Goal: Feedback & Contribution: Leave review/rating

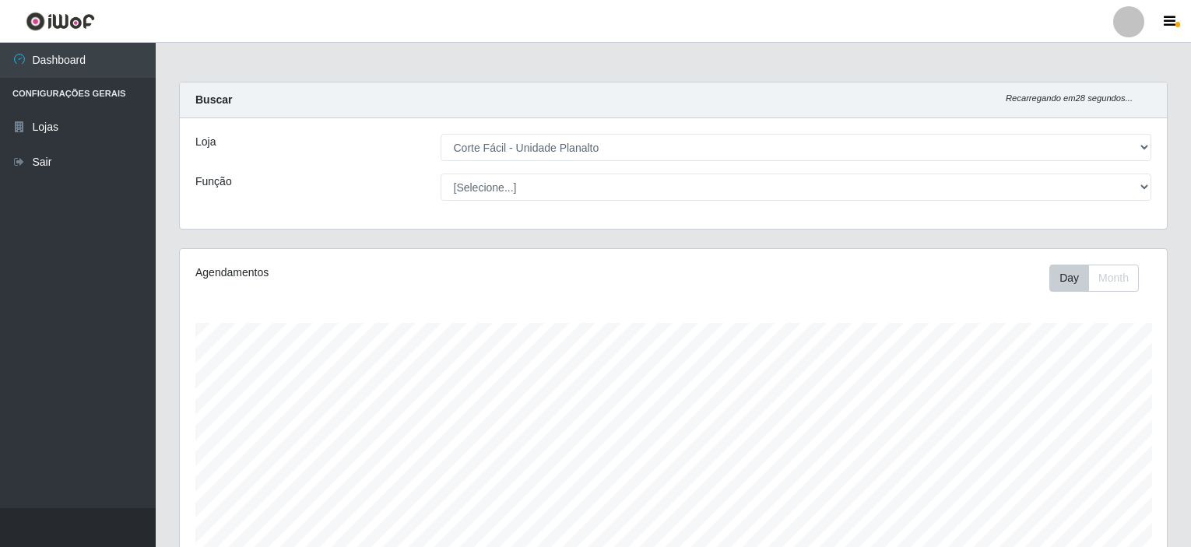
select select "202"
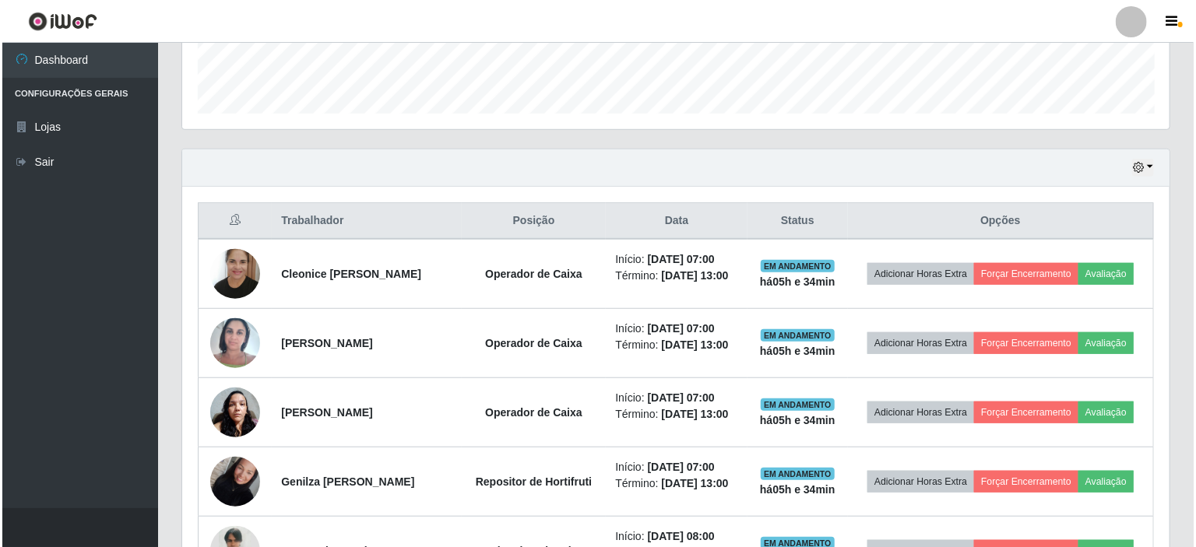
scroll to position [413, 0]
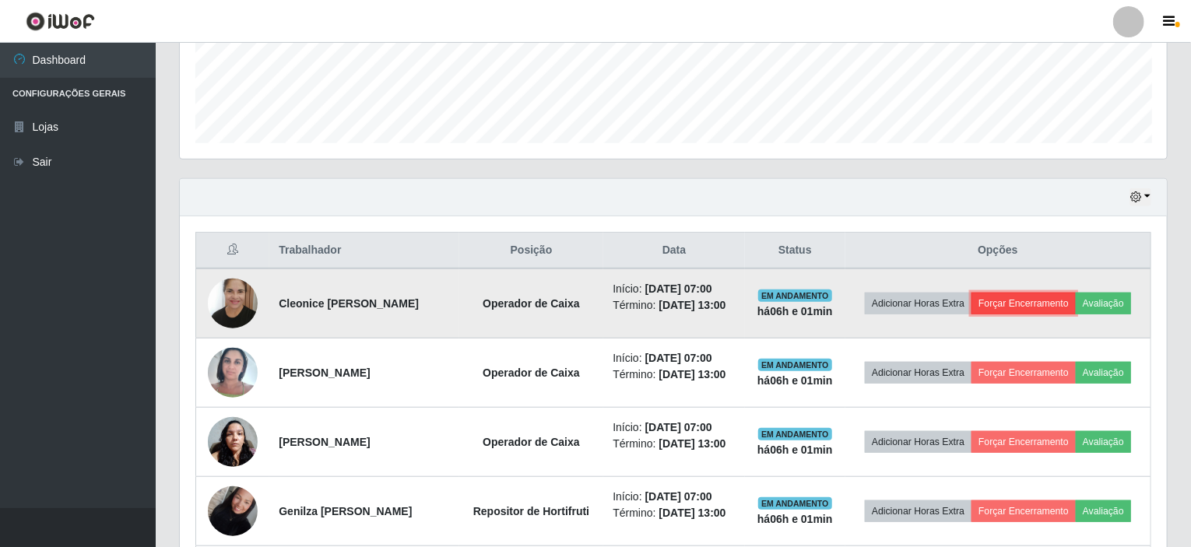
click at [1000, 301] on button "Forçar Encerramento" at bounding box center [1023, 304] width 104 height 22
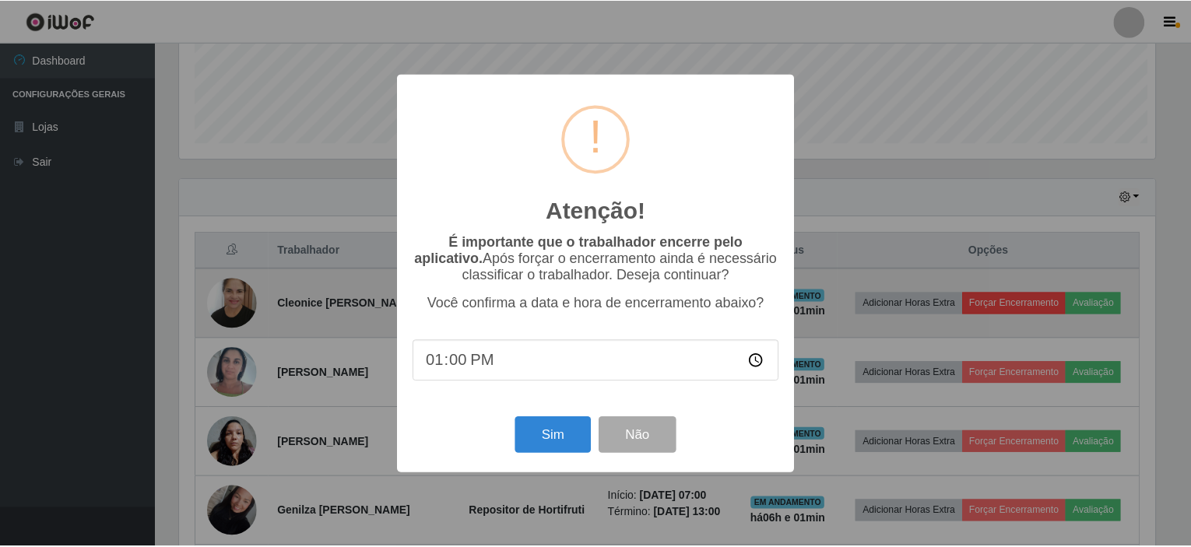
scroll to position [323, 981]
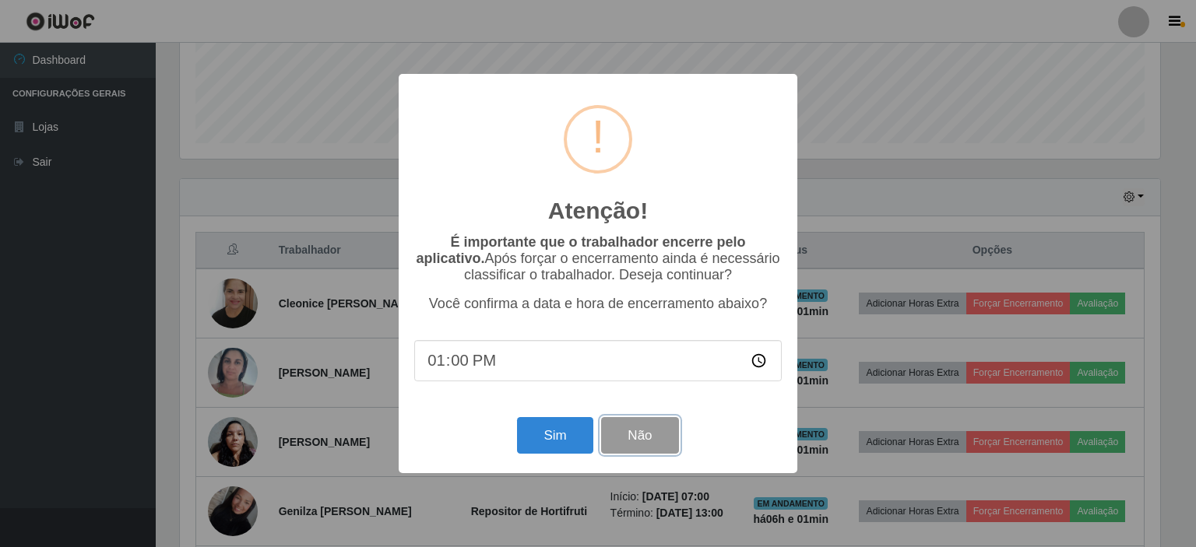
click at [621, 448] on button "Não" at bounding box center [639, 435] width 77 height 37
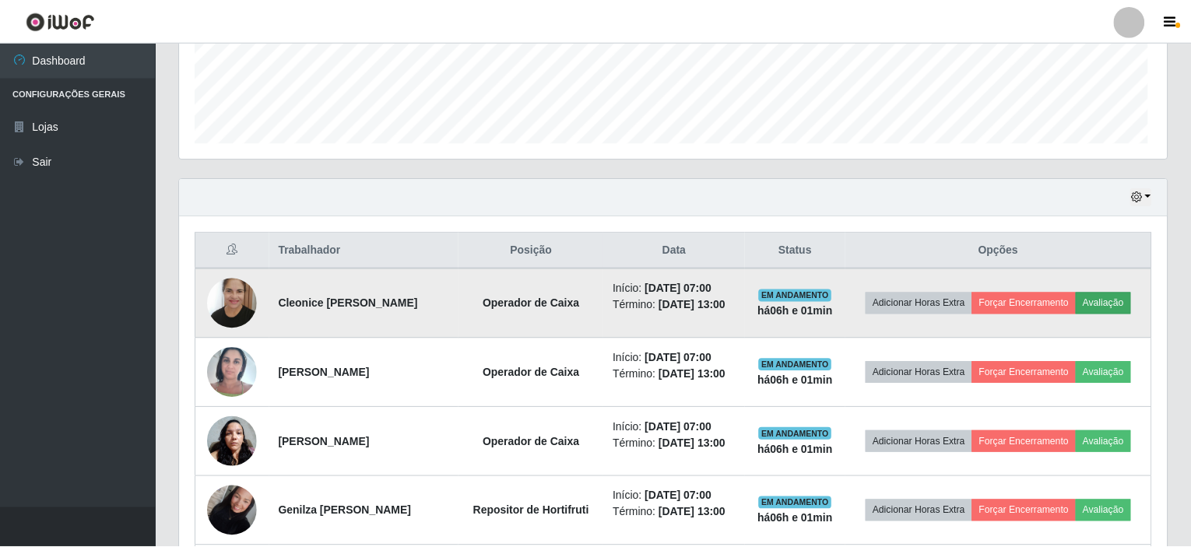
scroll to position [323, 987]
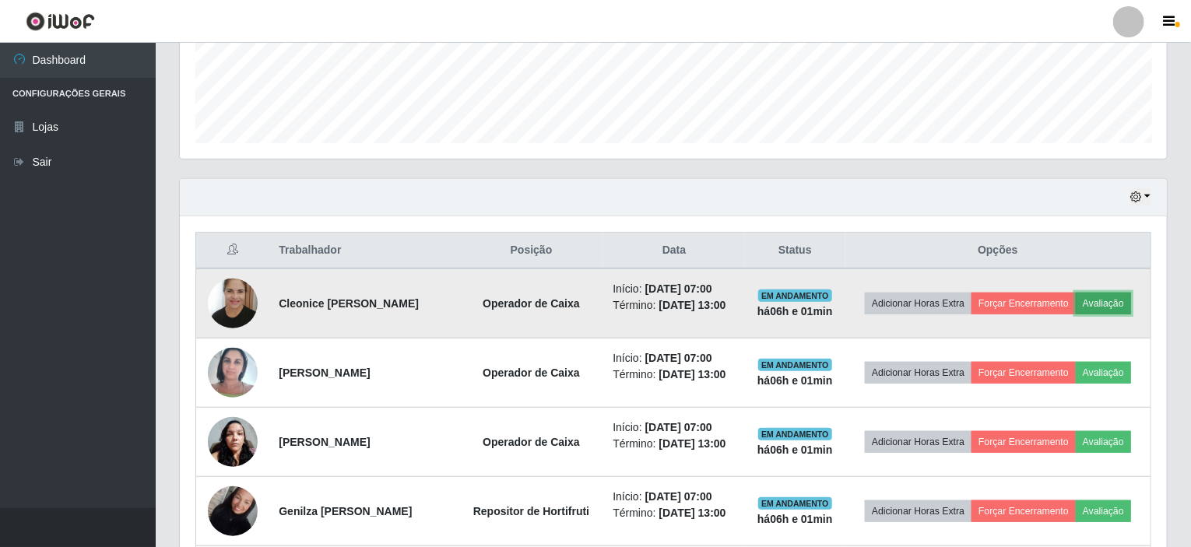
click at [1121, 299] on button "Avaliação" at bounding box center [1103, 304] width 55 height 22
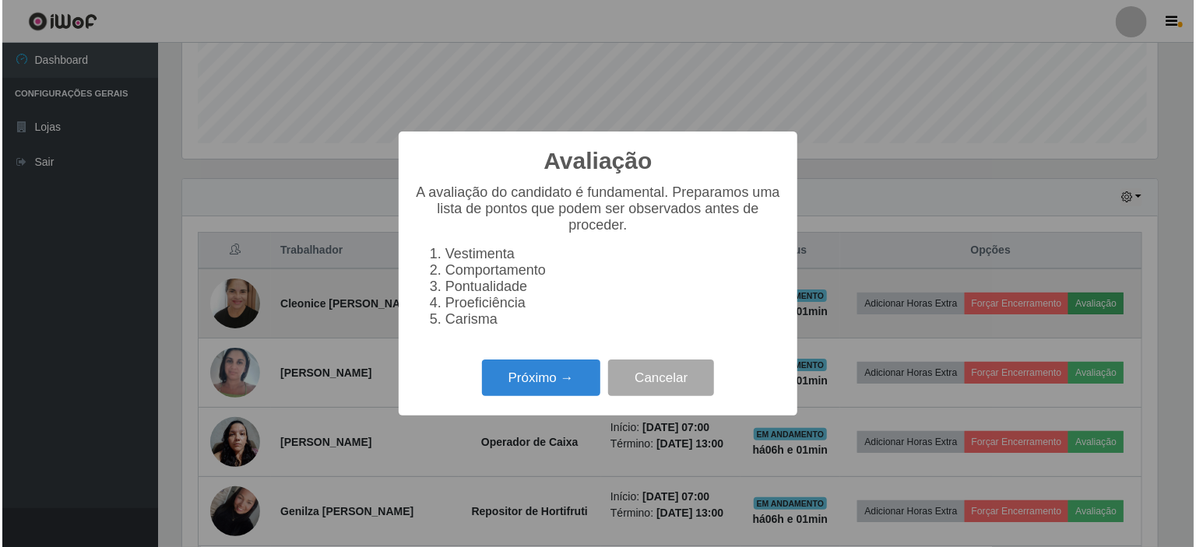
scroll to position [323, 981]
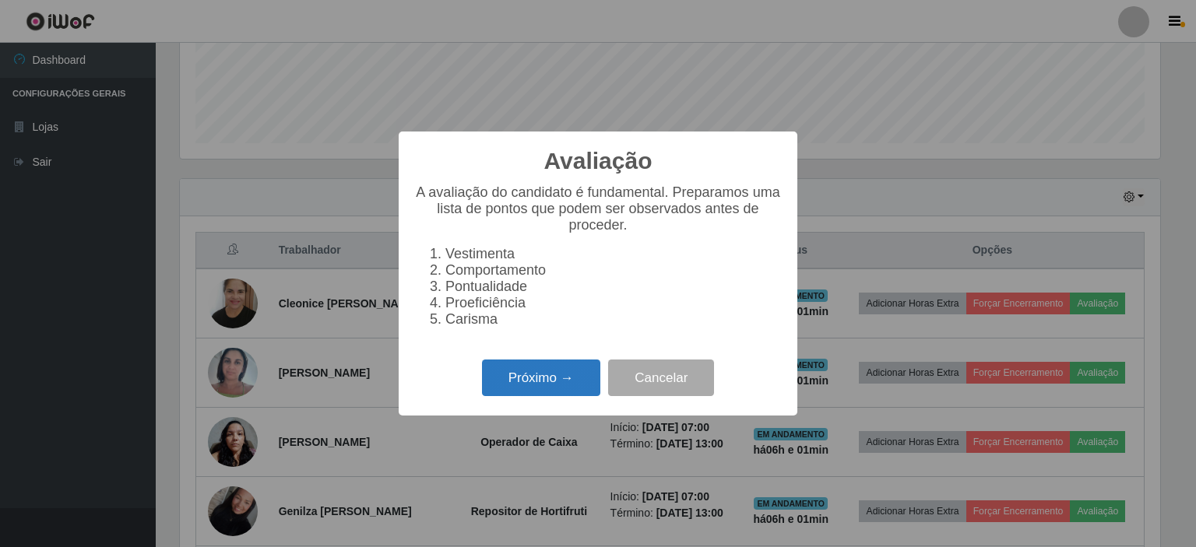
click at [539, 387] on button "Próximo →" at bounding box center [541, 378] width 118 height 37
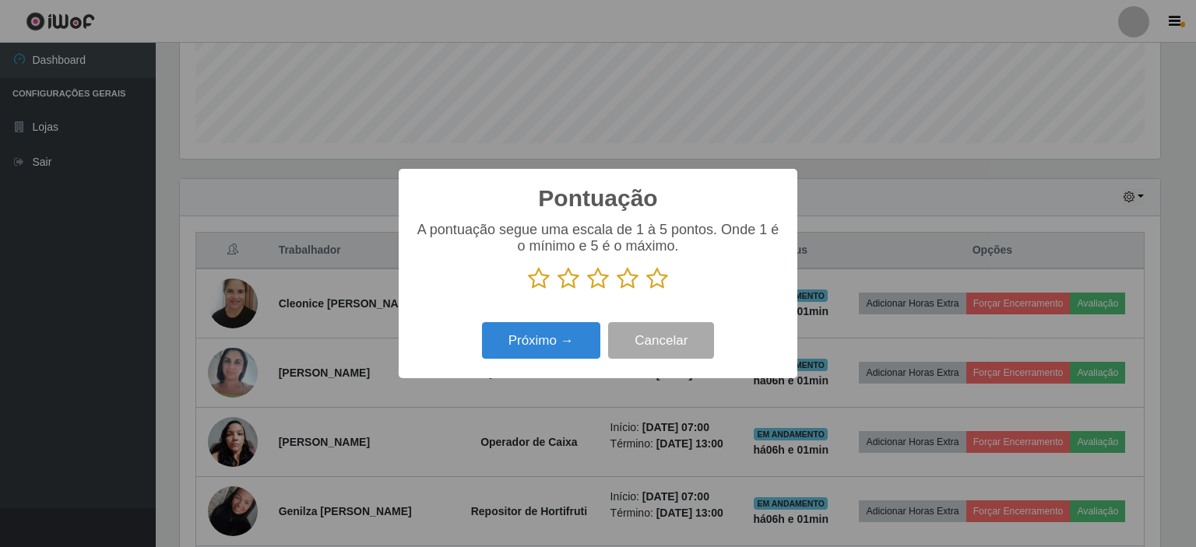
scroll to position [778046, 777388]
drag, startPoint x: 654, startPoint y: 279, endPoint x: 548, endPoint y: 351, distance: 127.8
click at [654, 281] on icon at bounding box center [657, 278] width 22 height 23
click at [646, 290] on input "radio" at bounding box center [646, 290] width 0 height 0
click at [522, 361] on div "Próximo → Cancelar" at bounding box center [597, 340] width 367 height 44
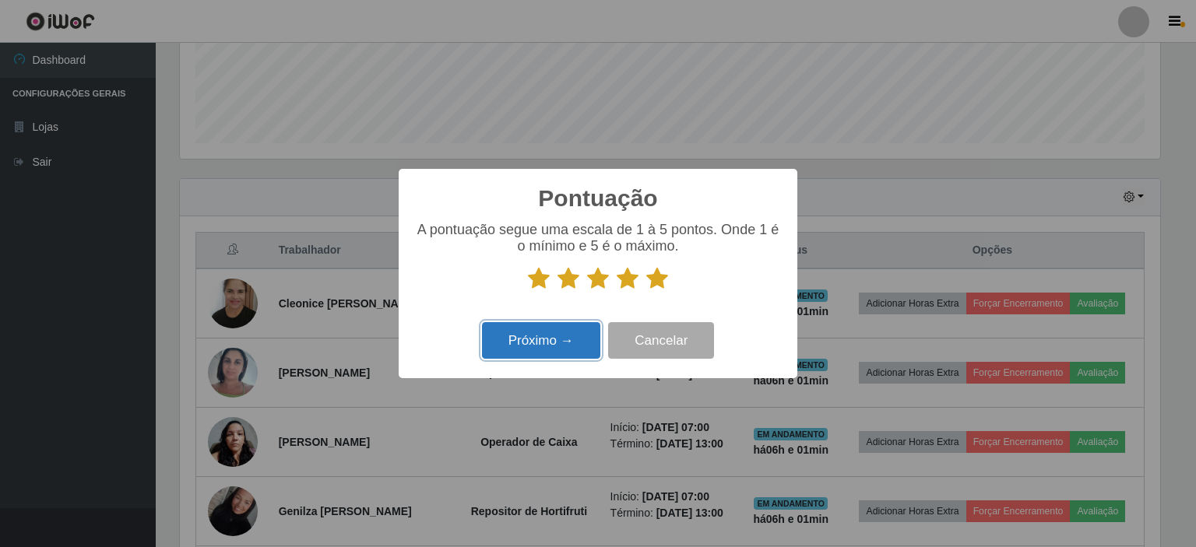
click at [538, 347] on button "Próximo →" at bounding box center [541, 340] width 118 height 37
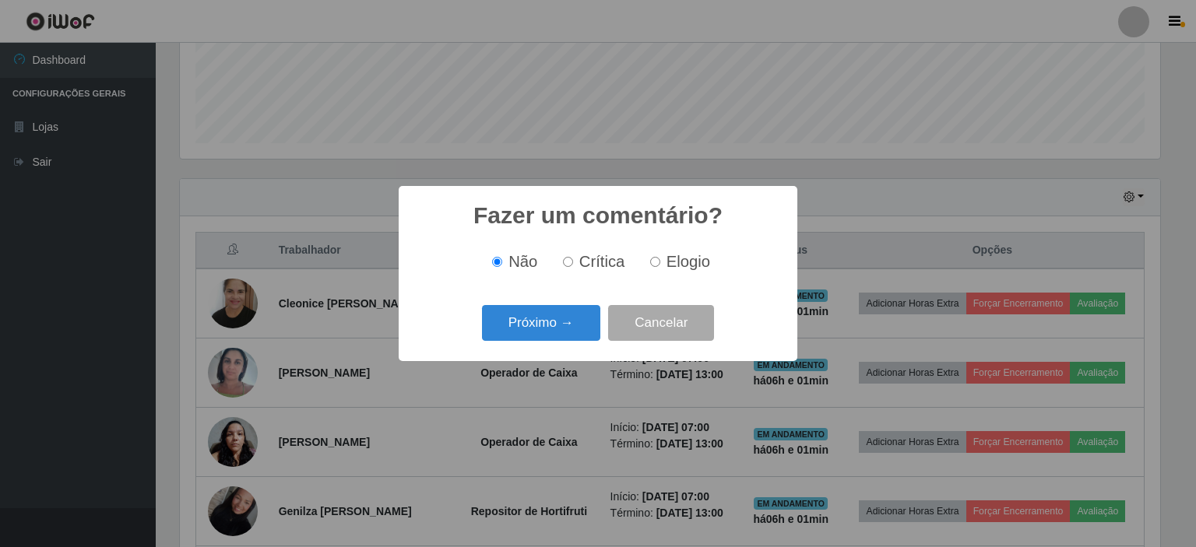
click at [654, 265] on input "Elogio" at bounding box center [655, 262] width 10 height 10
radio input "true"
click at [559, 322] on button "Próximo →" at bounding box center [541, 323] width 118 height 37
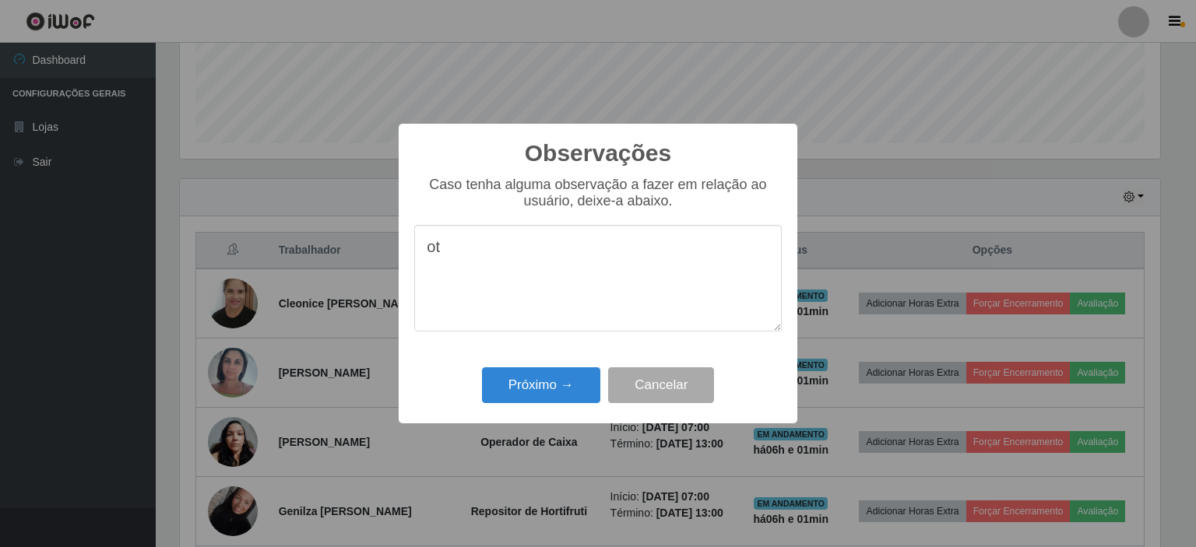
type textarea "o"
type textarea "OTIMO ATENDIMENTO"
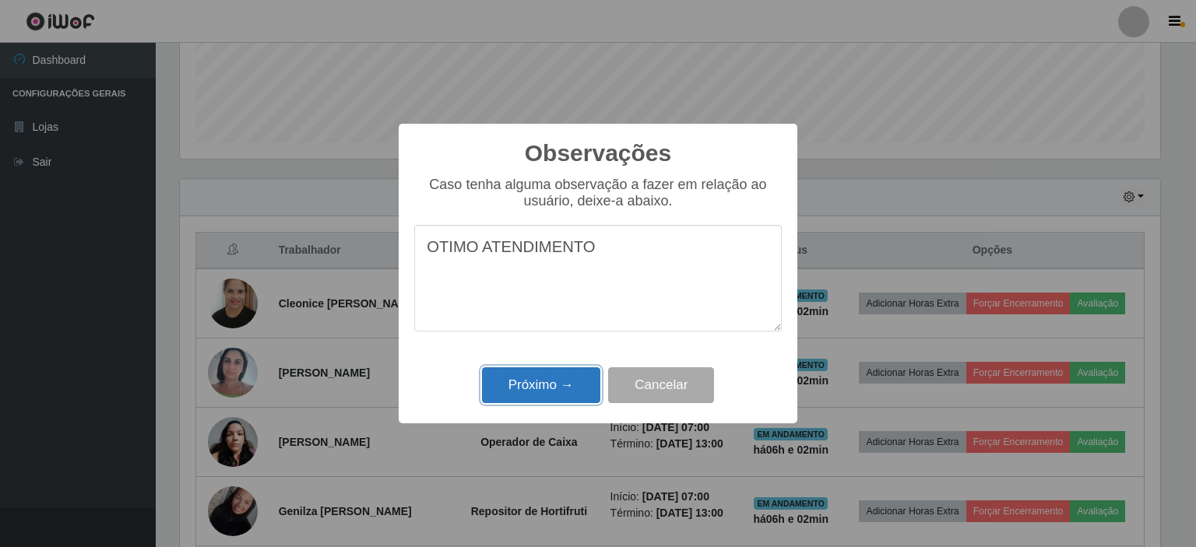
click at [545, 379] on button "Próximo →" at bounding box center [541, 385] width 118 height 37
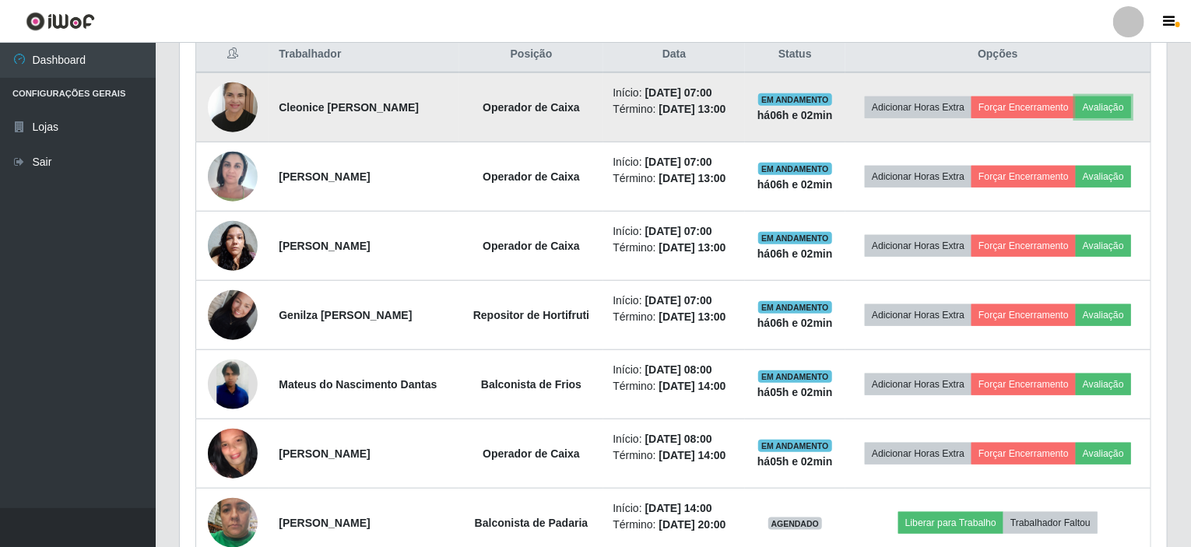
scroll to position [647, 0]
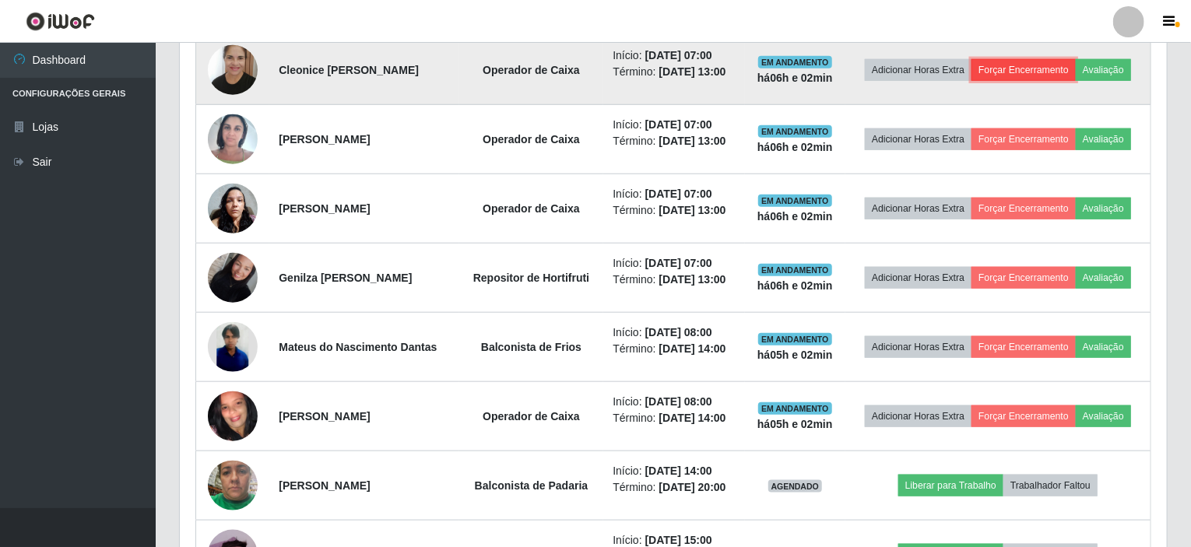
click at [999, 71] on button "Forçar Encerramento" at bounding box center [1023, 70] width 104 height 22
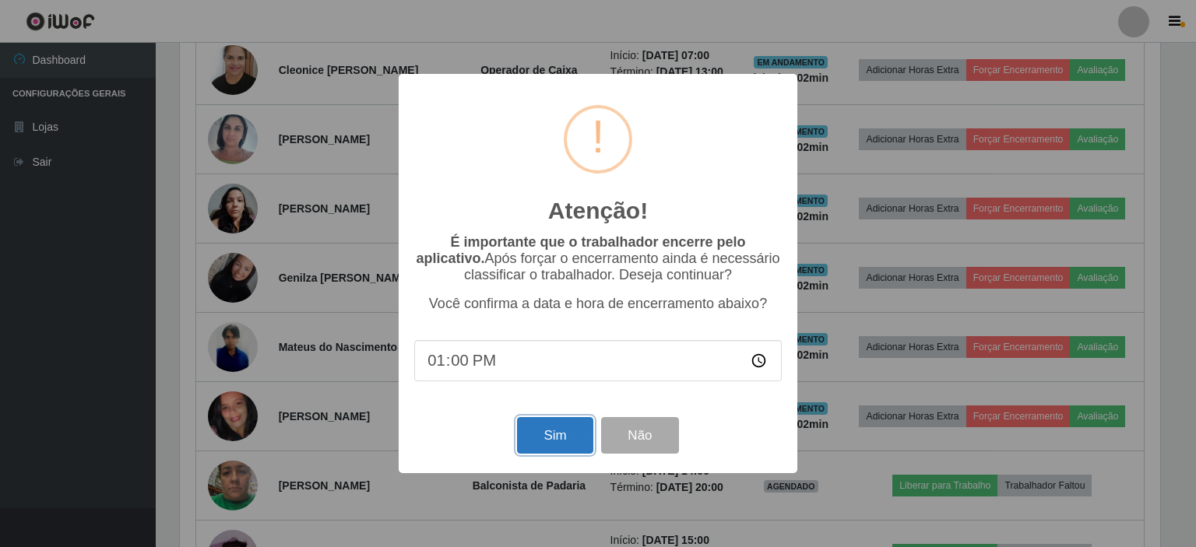
click at [560, 444] on button "Sim" at bounding box center [555, 435] width 76 height 37
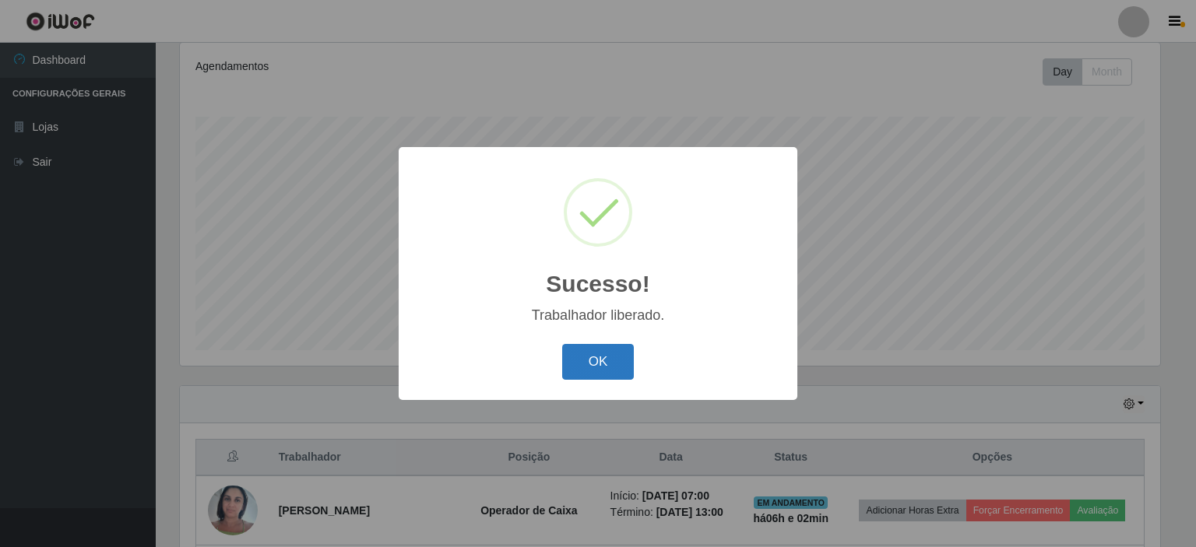
click at [595, 363] on button "OK" at bounding box center [598, 362] width 72 height 37
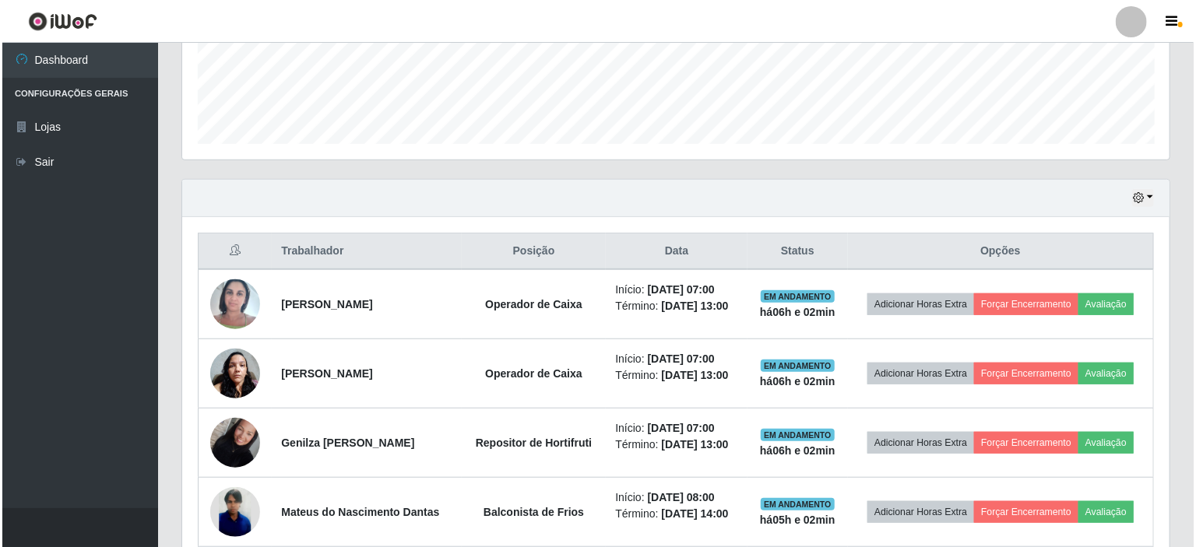
scroll to position [440, 0]
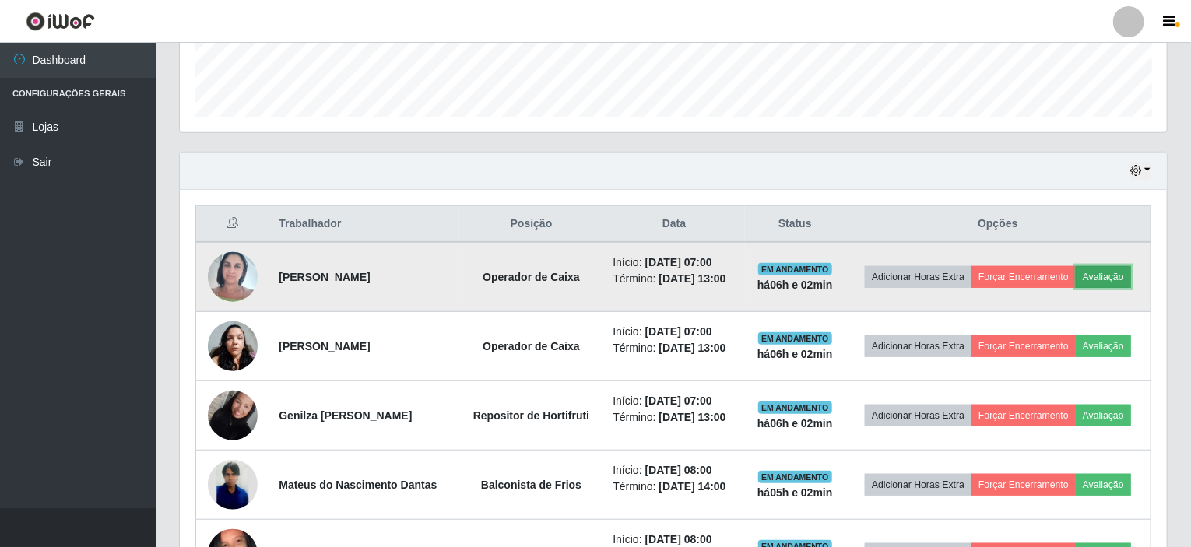
click at [1115, 268] on button "Avaliação" at bounding box center [1103, 277] width 55 height 22
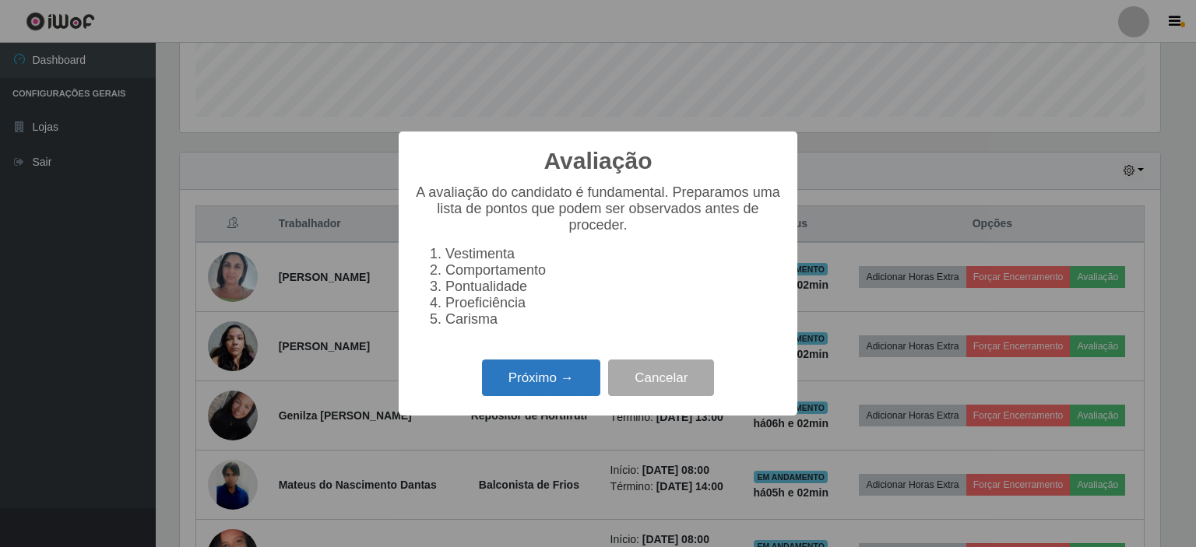
click at [560, 382] on button "Próximo →" at bounding box center [541, 378] width 118 height 37
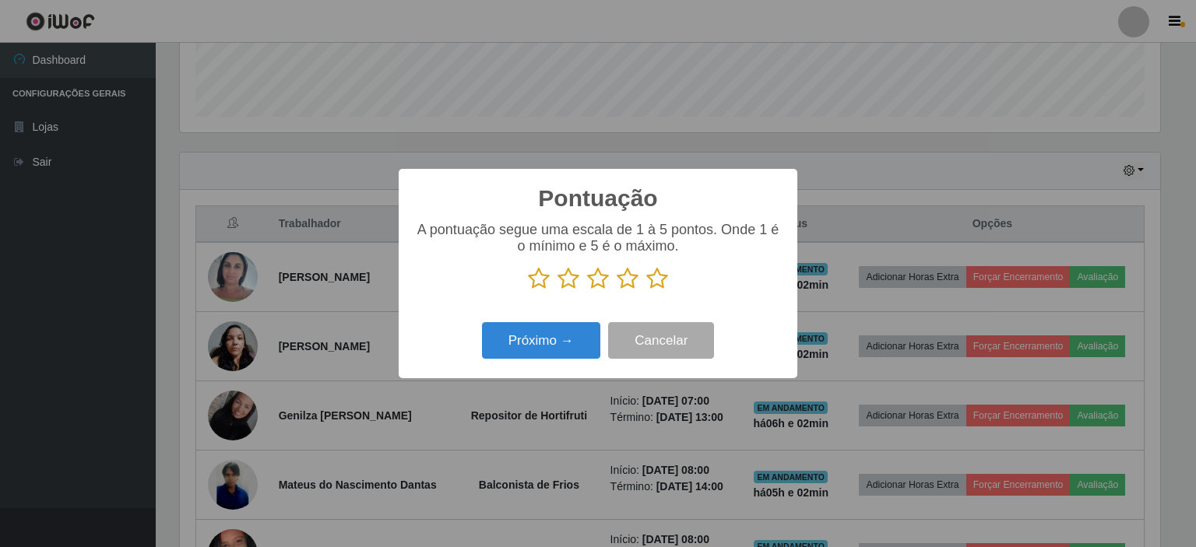
drag, startPoint x: 539, startPoint y: 282, endPoint x: 555, endPoint y: 335, distance: 55.9
click at [539, 284] on icon at bounding box center [539, 278] width 22 height 23
click at [528, 290] on input "radio" at bounding box center [528, 290] width 0 height 0
click at [555, 335] on button "Próximo →" at bounding box center [541, 340] width 118 height 37
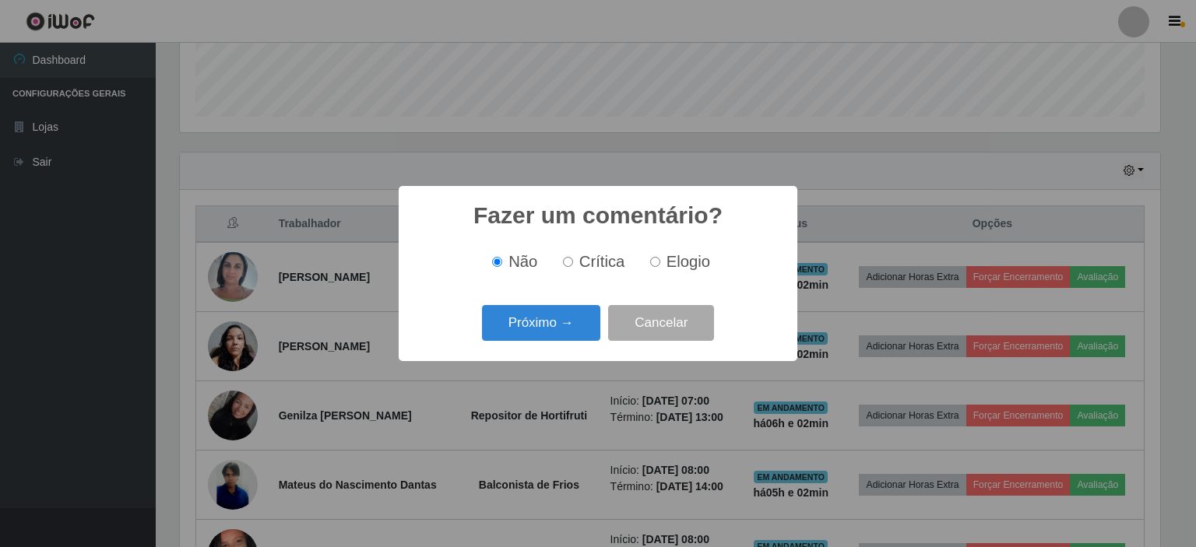
click at [566, 262] on input "Crítica" at bounding box center [568, 262] width 10 height 10
radio input "true"
click at [564, 311] on button "Próximo →" at bounding box center [541, 323] width 118 height 37
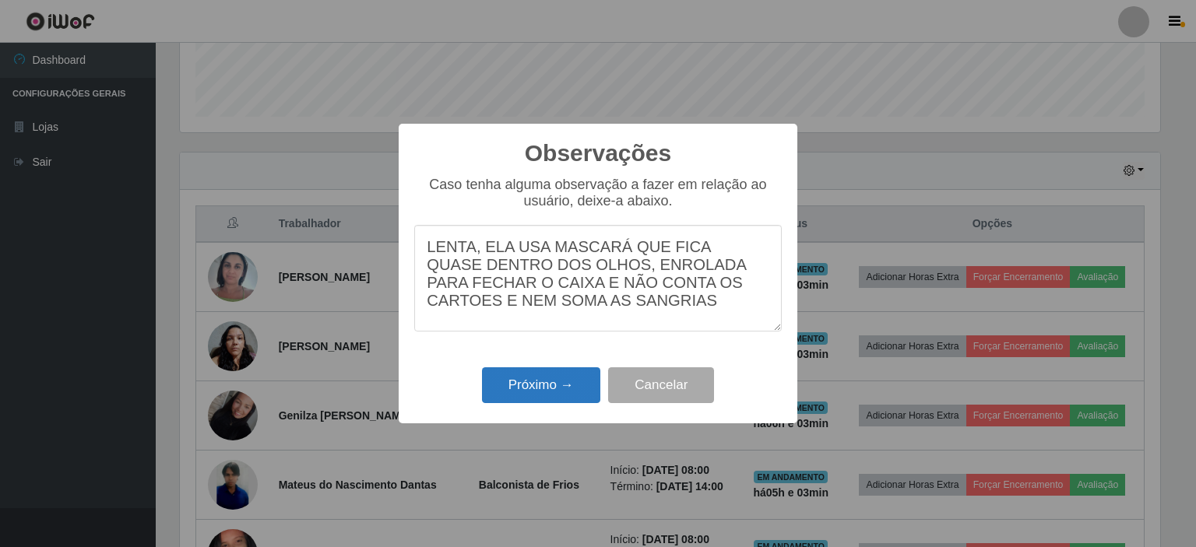
type textarea "LENTA, ELA USA MASCARÁ QUE FICA QUASE DENTRO DOS OLHOS, ENROLADA PARA FECHAR O …"
click at [532, 382] on button "Próximo →" at bounding box center [541, 385] width 118 height 37
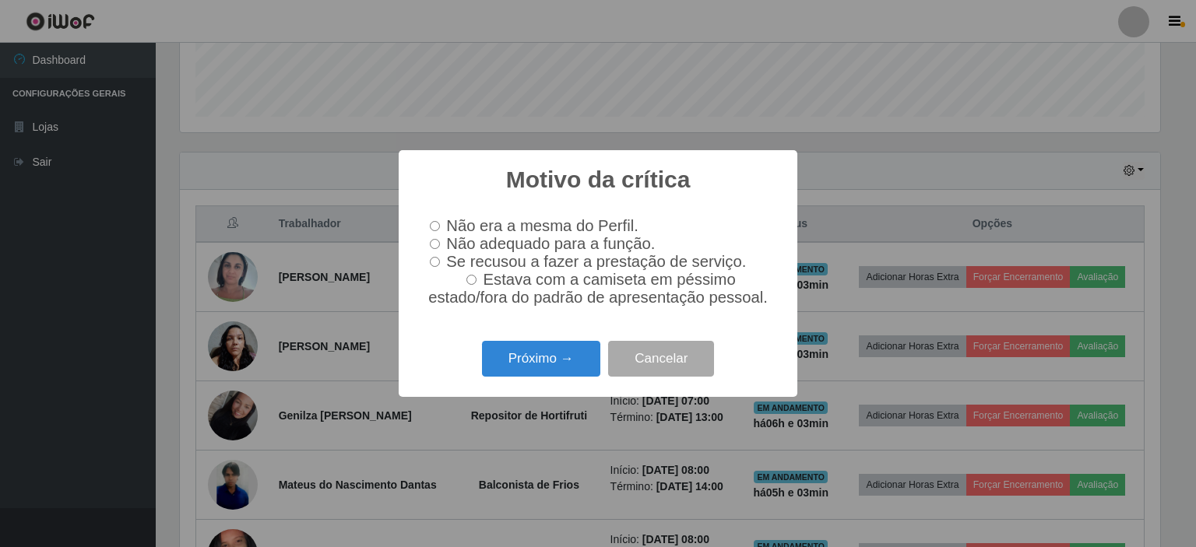
click at [435, 243] on input "Não adequado para a função." at bounding box center [435, 244] width 10 height 10
radio input "true"
click at [548, 362] on button "Próximo →" at bounding box center [541, 359] width 118 height 37
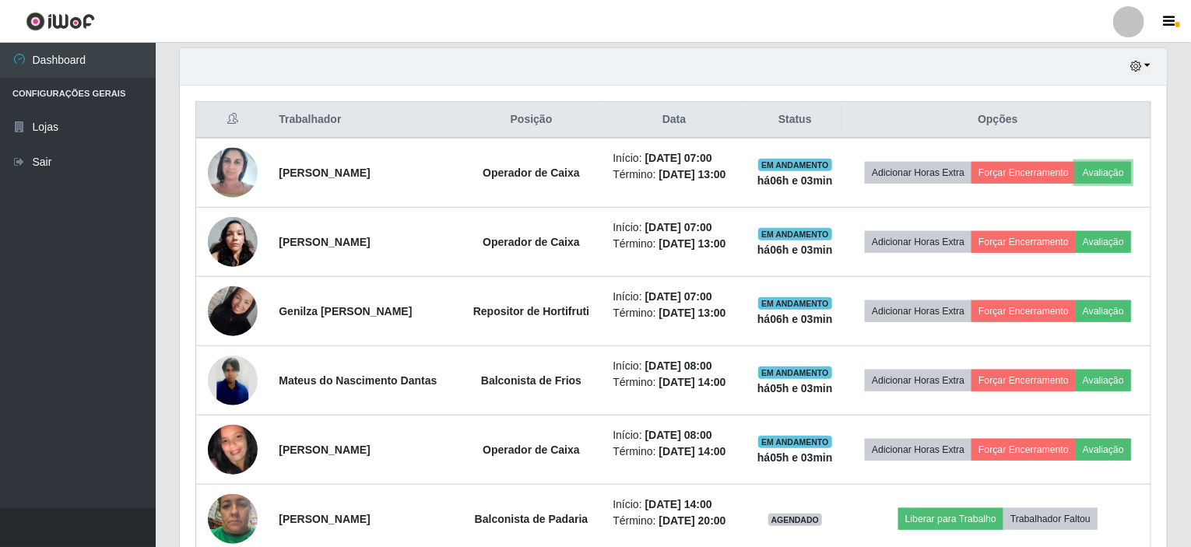
scroll to position [595, 0]
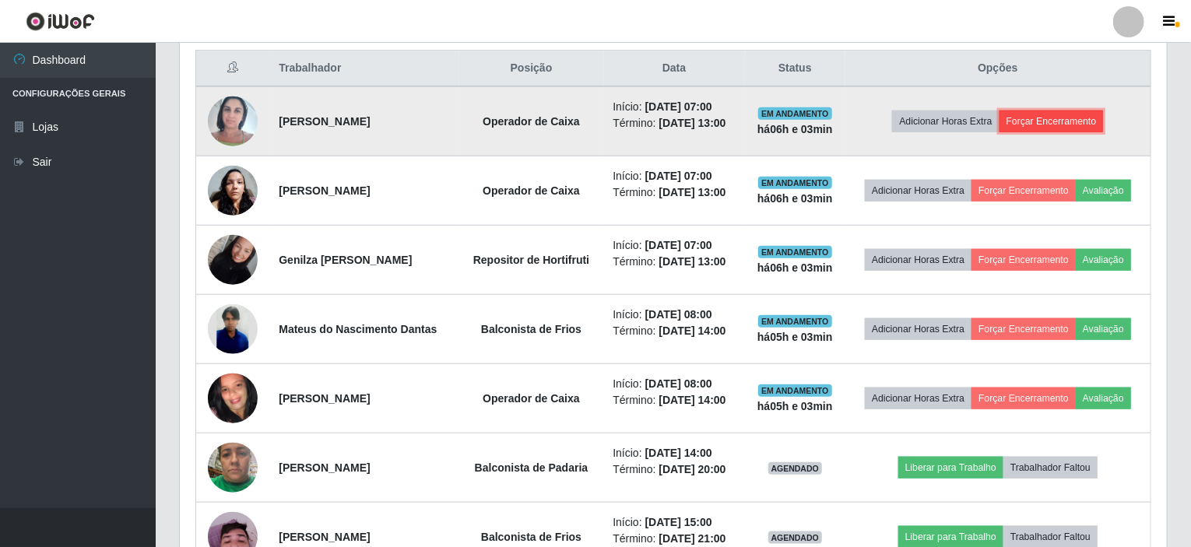
click at [1061, 121] on button "Forçar Encerramento" at bounding box center [1051, 122] width 104 height 22
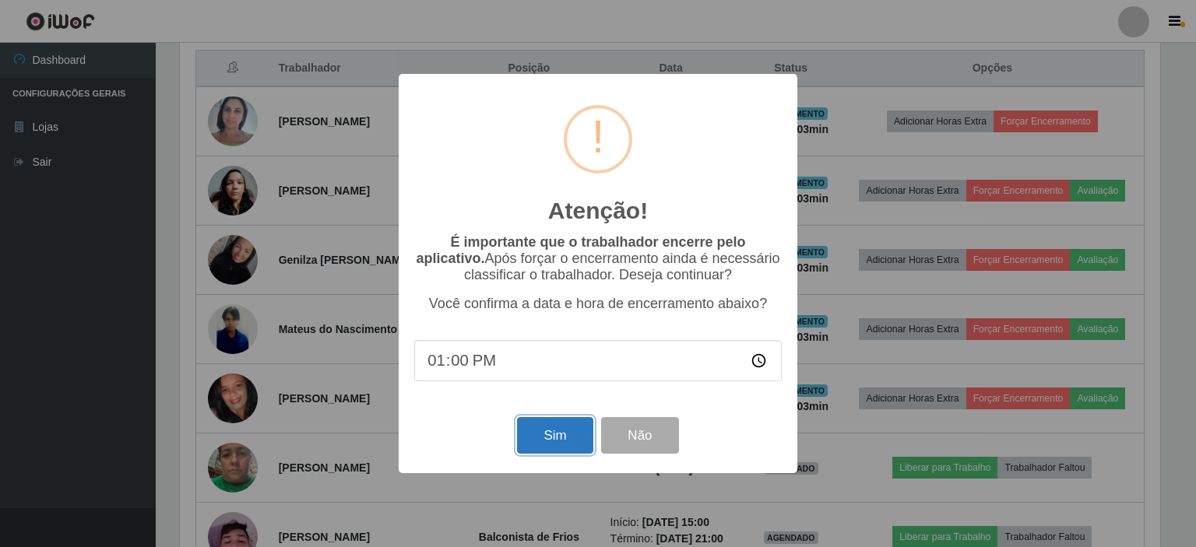
click at [560, 437] on button "Sim" at bounding box center [555, 435] width 76 height 37
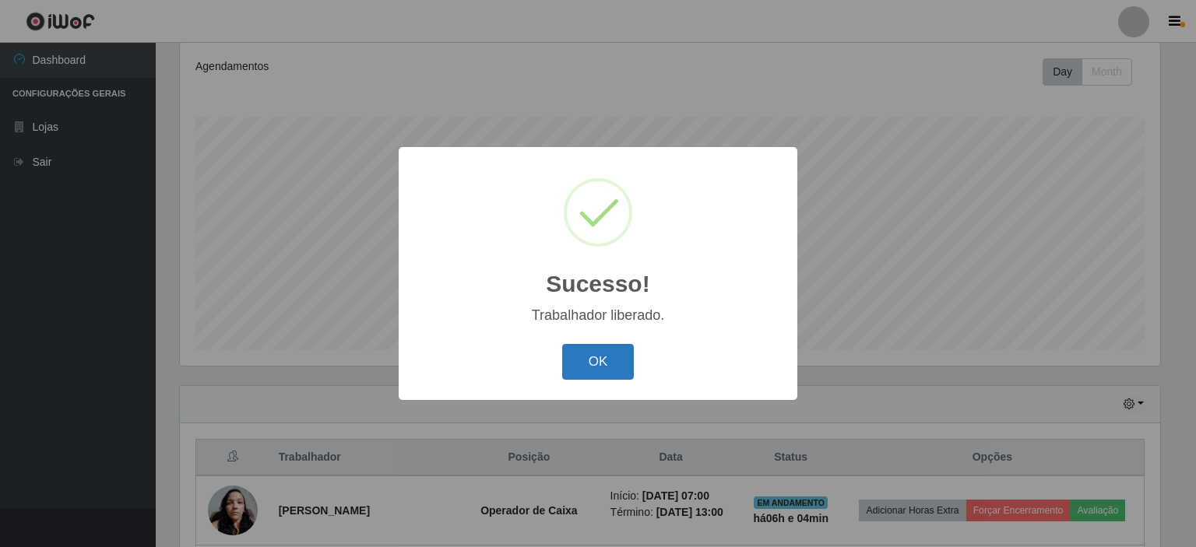
click at [609, 353] on button "OK" at bounding box center [598, 362] width 72 height 37
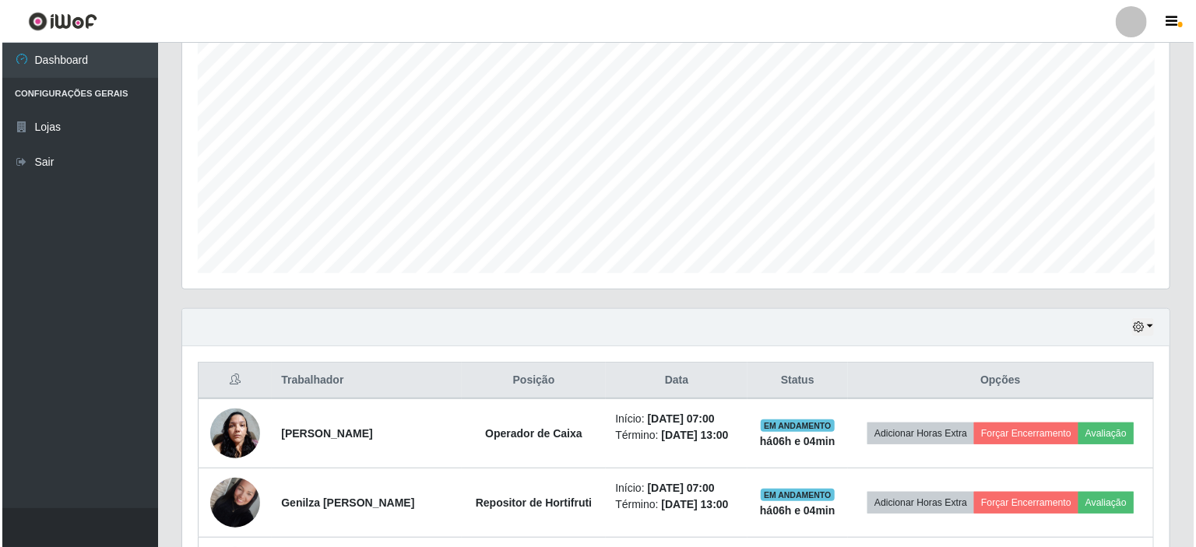
scroll to position [362, 0]
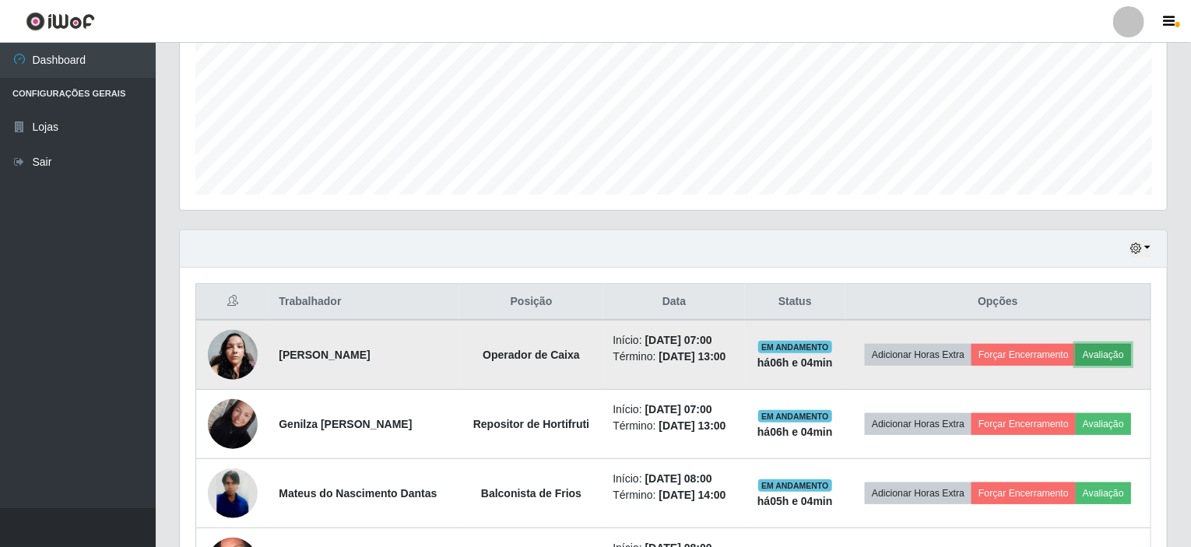
click at [1127, 351] on button "Avaliação" at bounding box center [1103, 355] width 55 height 22
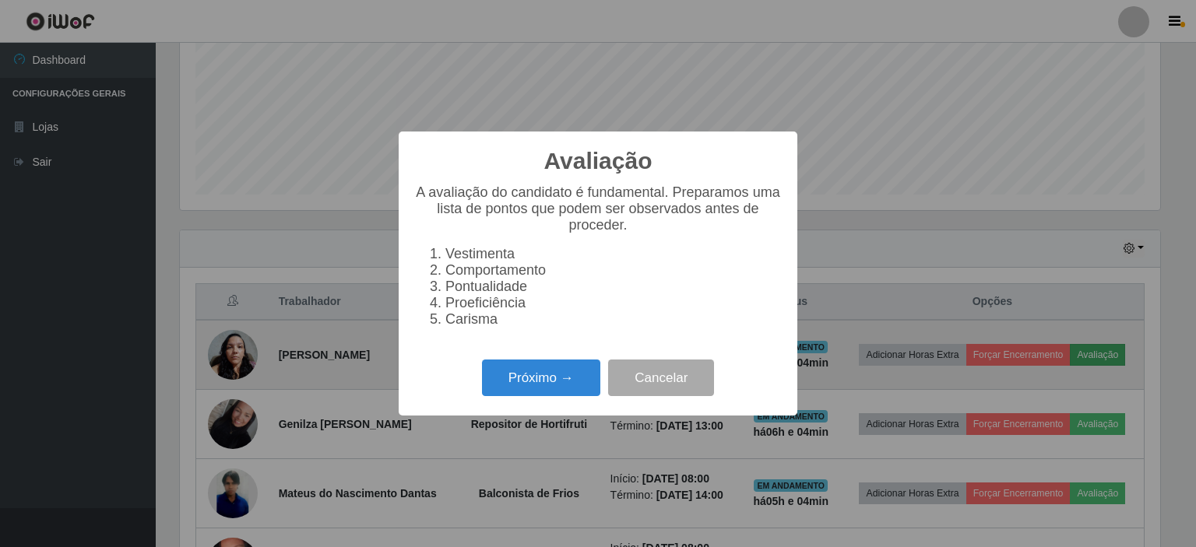
scroll to position [323, 981]
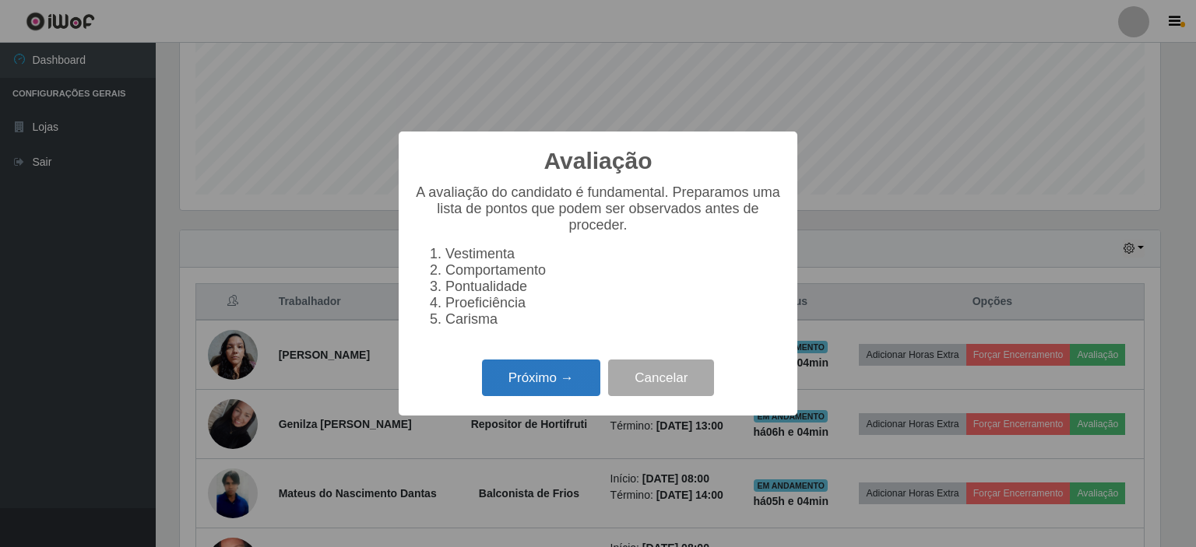
click at [540, 388] on button "Próximo →" at bounding box center [541, 378] width 118 height 37
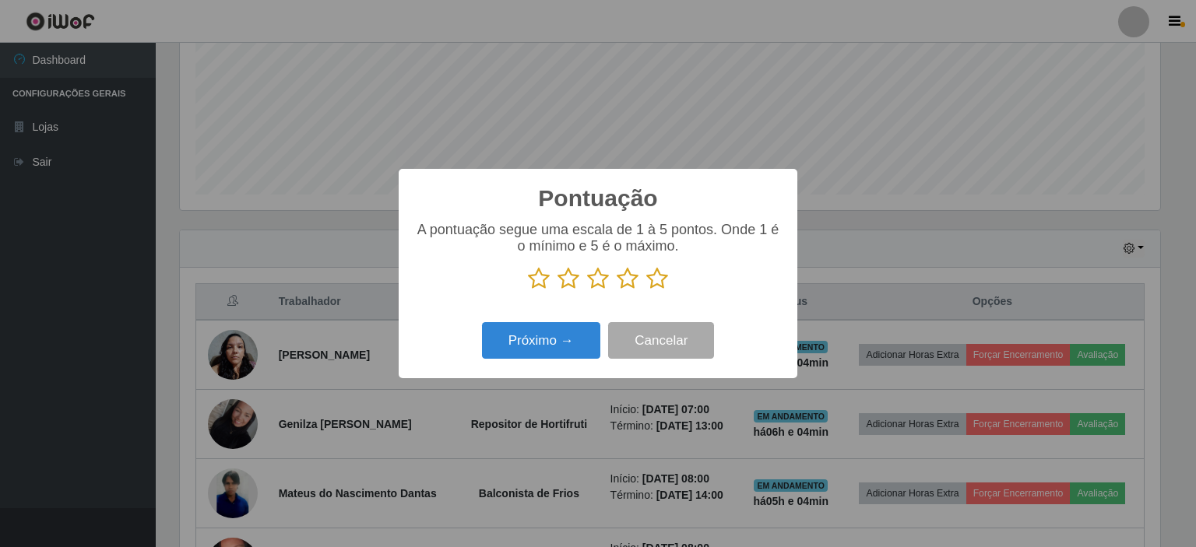
scroll to position [778046, 777388]
click at [629, 279] on icon at bounding box center [627, 278] width 22 height 23
click at [616, 290] on input "radio" at bounding box center [616, 290] width 0 height 0
click at [567, 343] on button "Próximo →" at bounding box center [541, 340] width 118 height 37
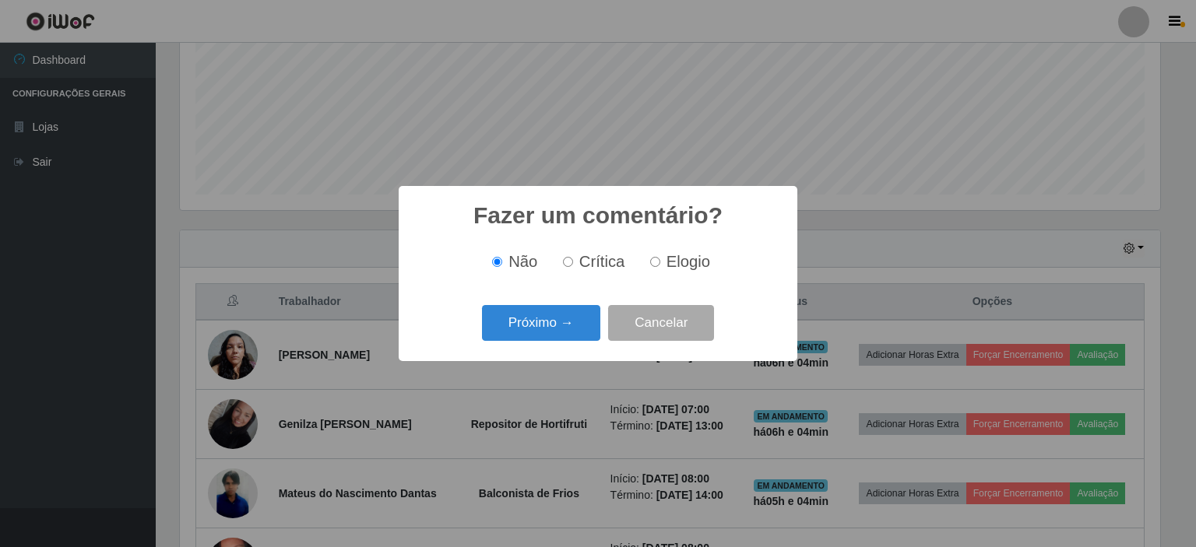
click at [650, 262] on input "Elogio" at bounding box center [655, 262] width 10 height 10
radio input "true"
click at [558, 317] on button "Próximo →" at bounding box center [541, 323] width 118 height 37
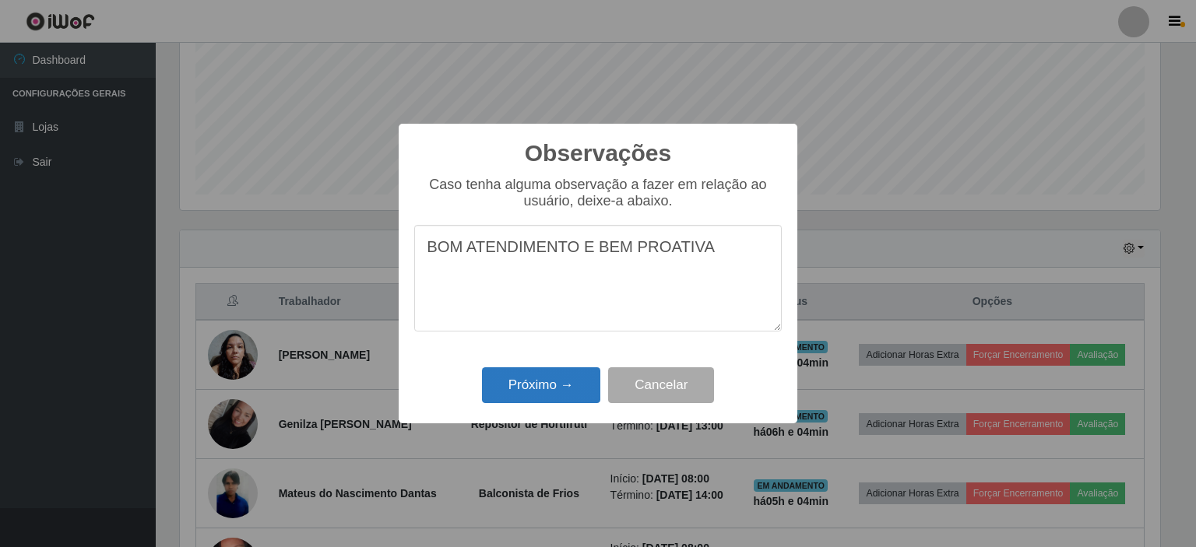
type textarea "BOM ATENDIMENTO E BEM PROATIVA"
click at [539, 391] on button "Próximo →" at bounding box center [541, 385] width 118 height 37
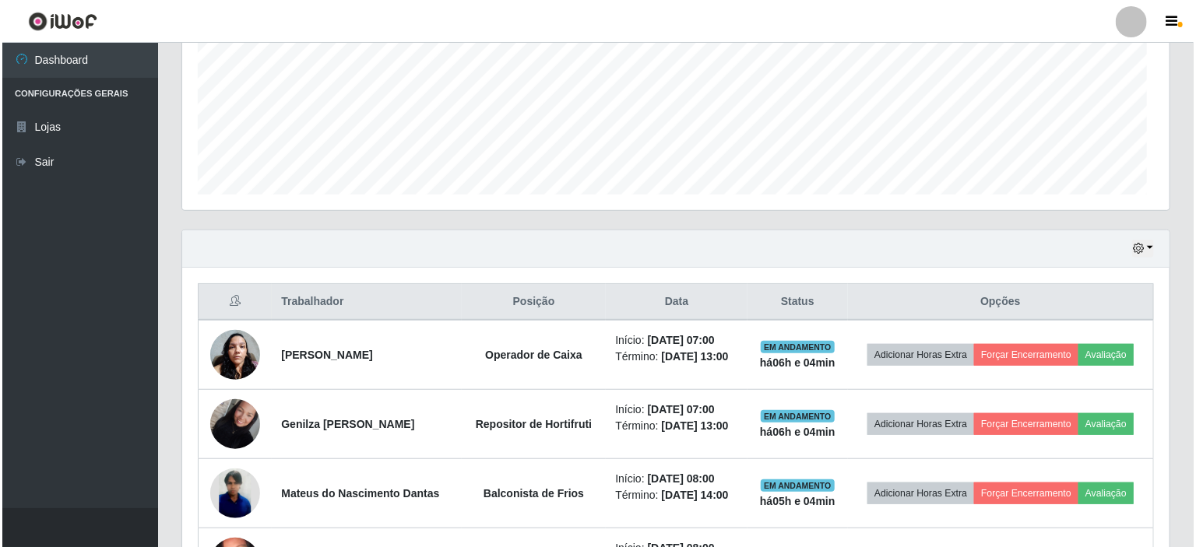
scroll to position [323, 987]
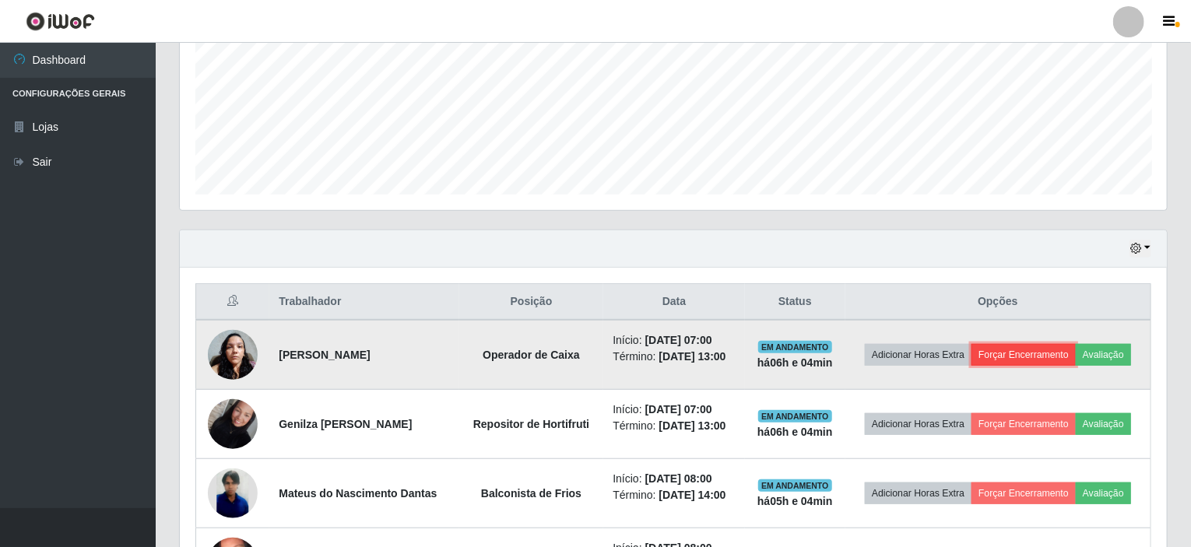
click at [1019, 355] on button "Forçar Encerramento" at bounding box center [1023, 355] width 104 height 22
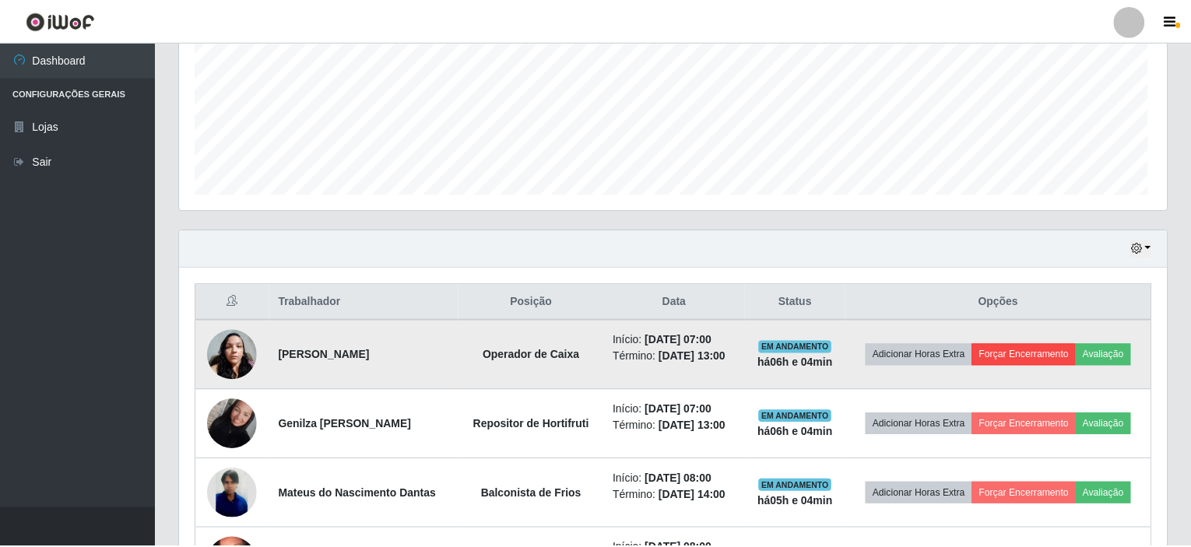
scroll to position [323, 981]
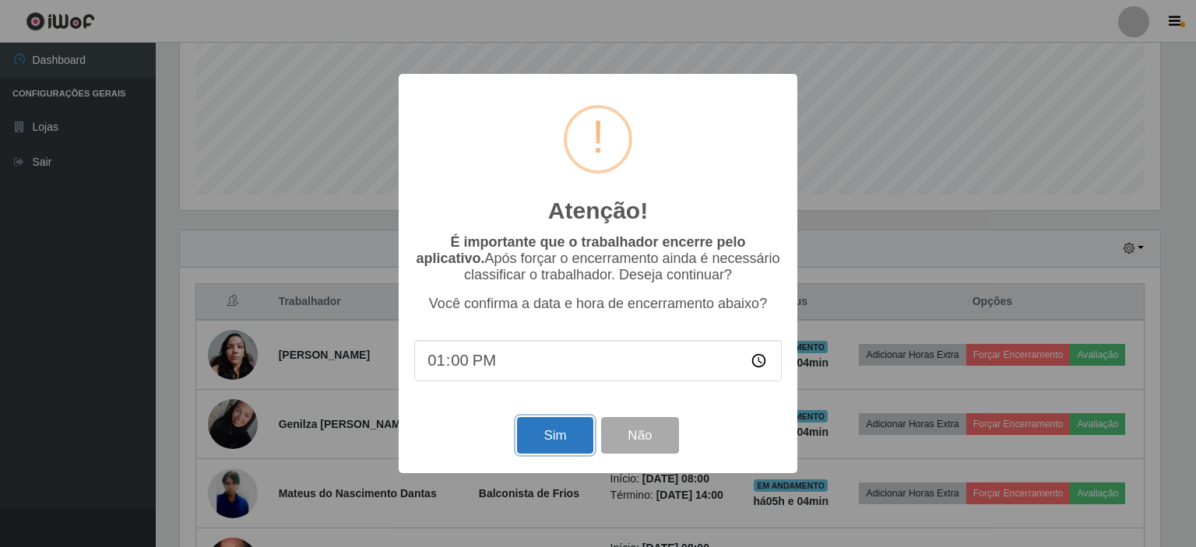
click at [557, 437] on button "Sim" at bounding box center [555, 435] width 76 height 37
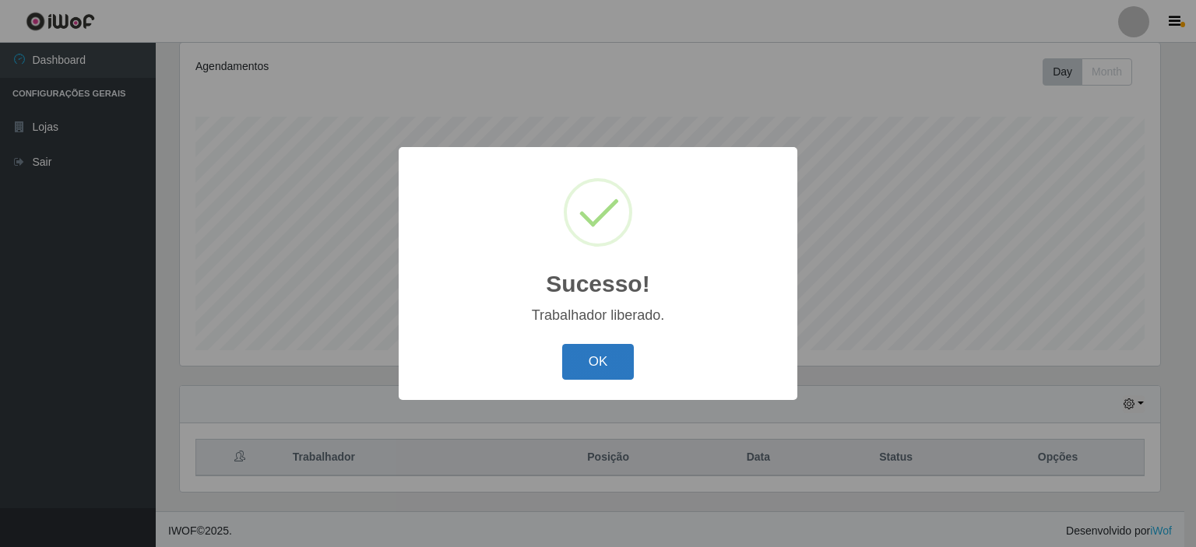
click at [589, 361] on button "OK" at bounding box center [598, 362] width 72 height 37
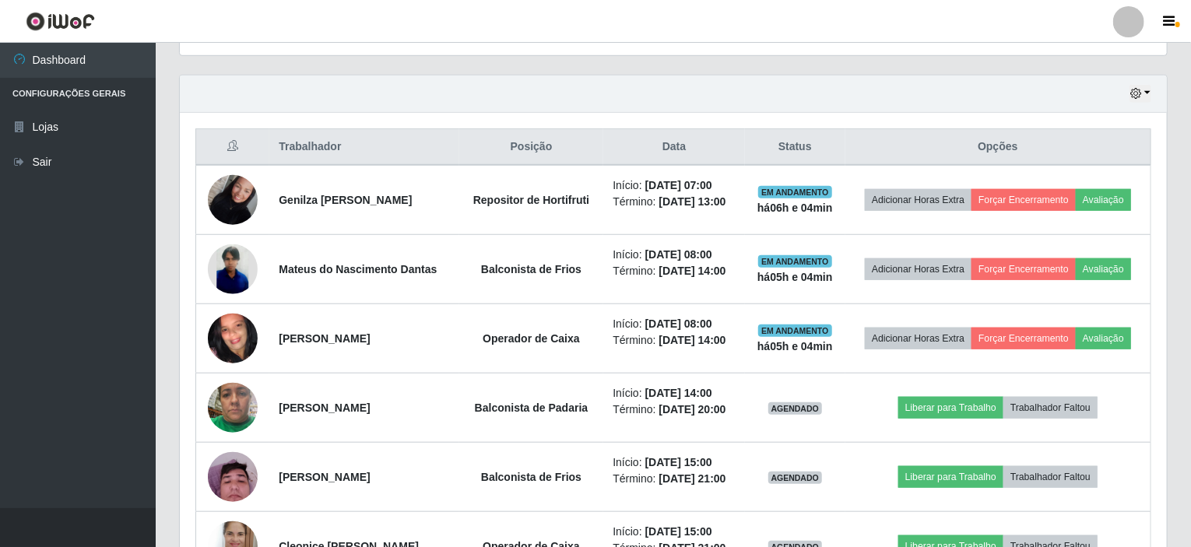
scroll to position [439, 0]
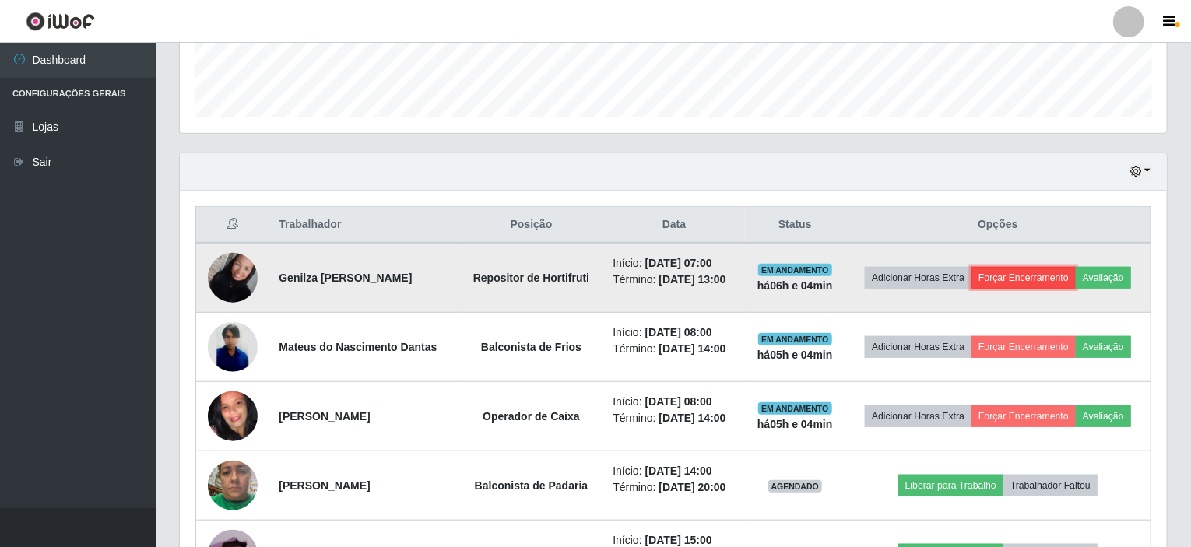
click at [1039, 276] on button "Forçar Encerramento" at bounding box center [1023, 278] width 104 height 22
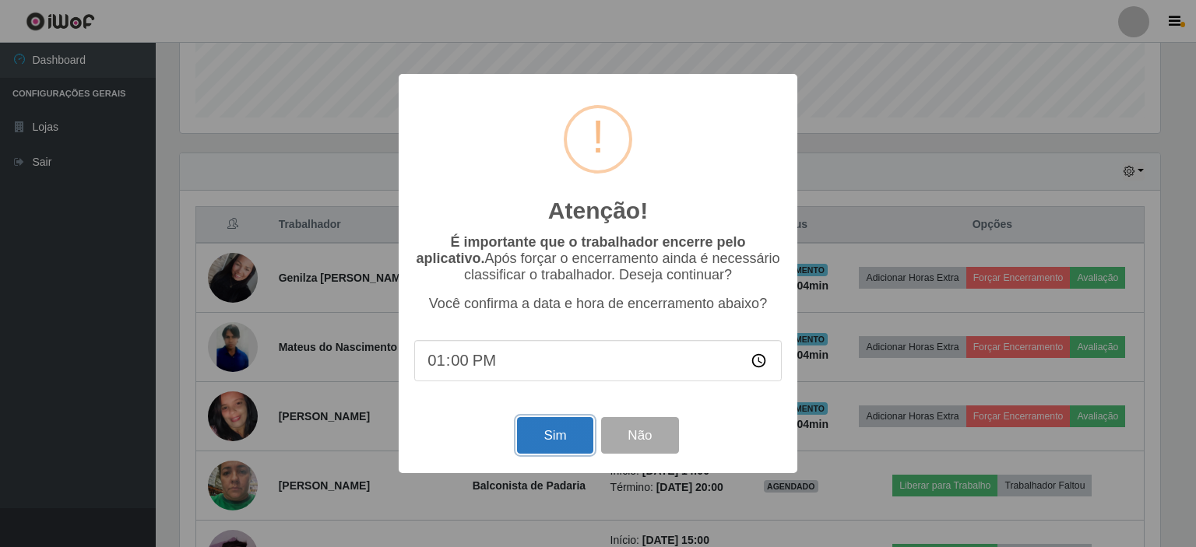
click at [556, 438] on button "Sim" at bounding box center [555, 435] width 76 height 37
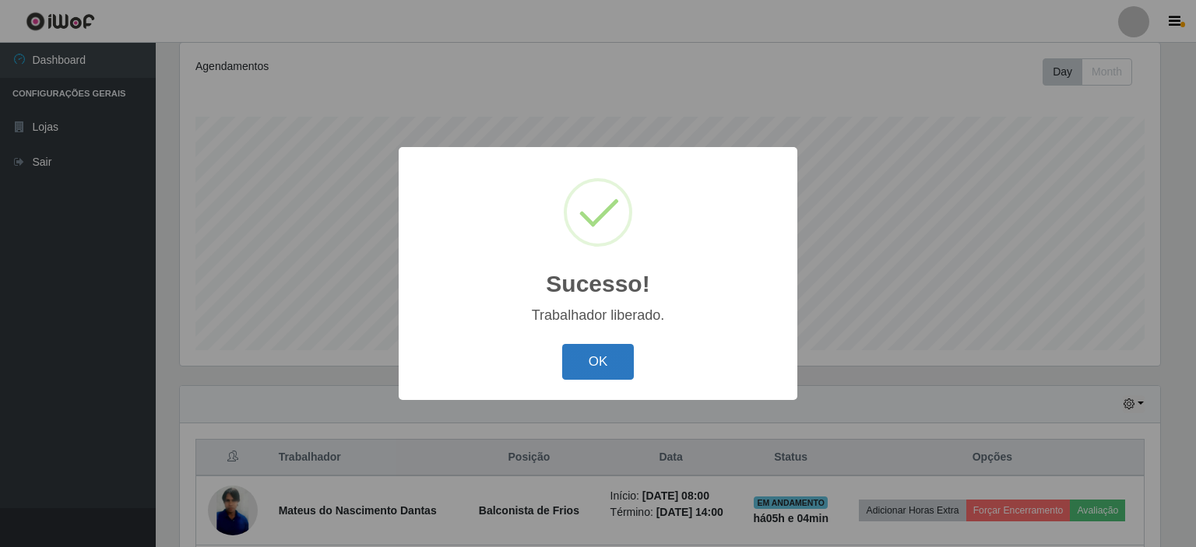
click at [599, 363] on button "OK" at bounding box center [598, 362] width 72 height 37
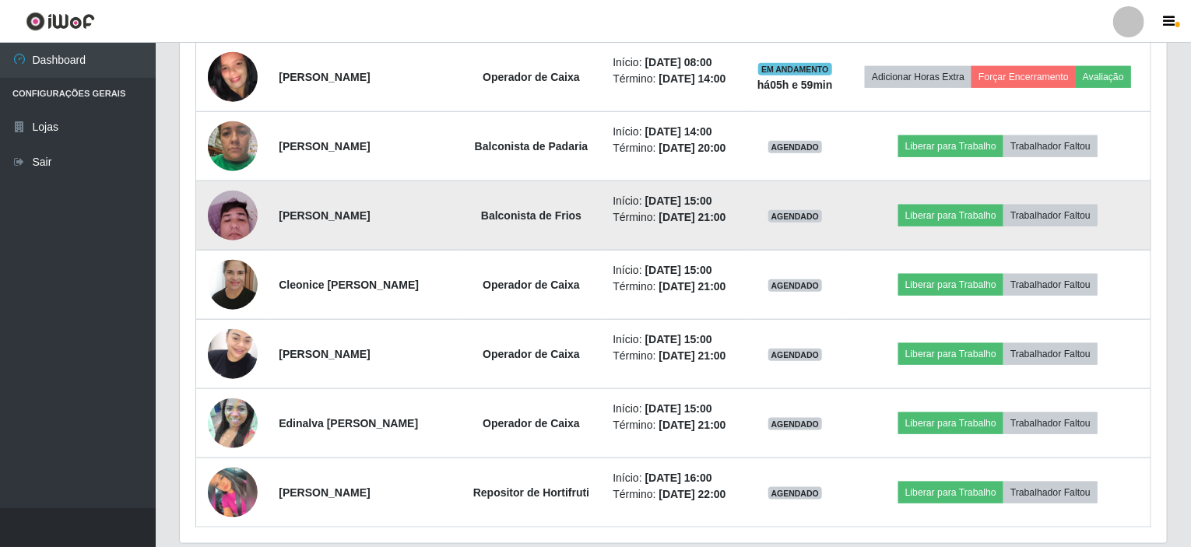
scroll to position [682, 0]
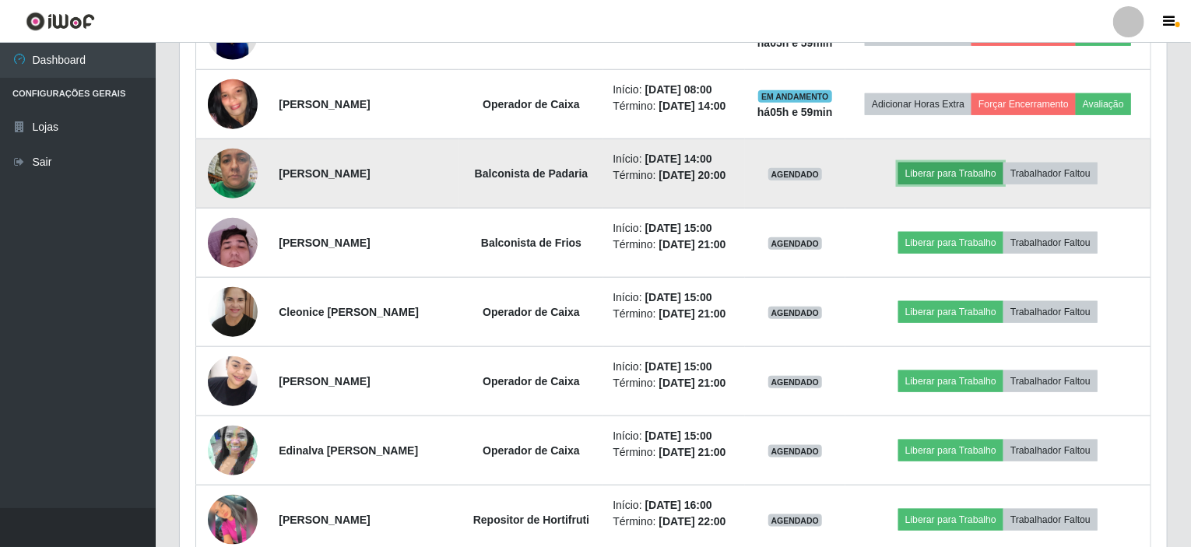
click at [948, 167] on button "Liberar para Trabalho" at bounding box center [950, 174] width 105 height 22
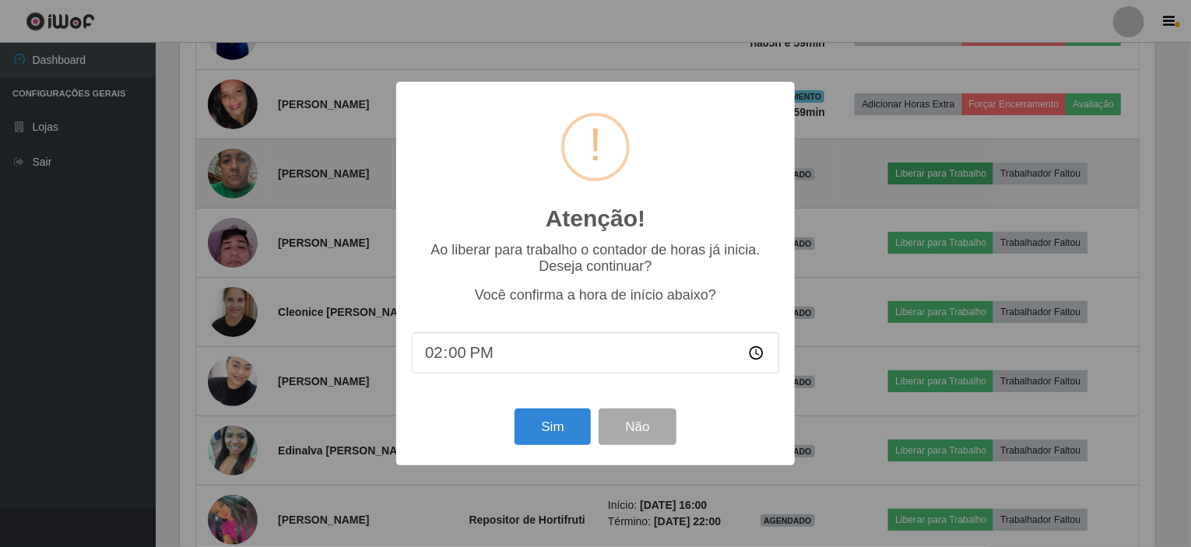
scroll to position [323, 981]
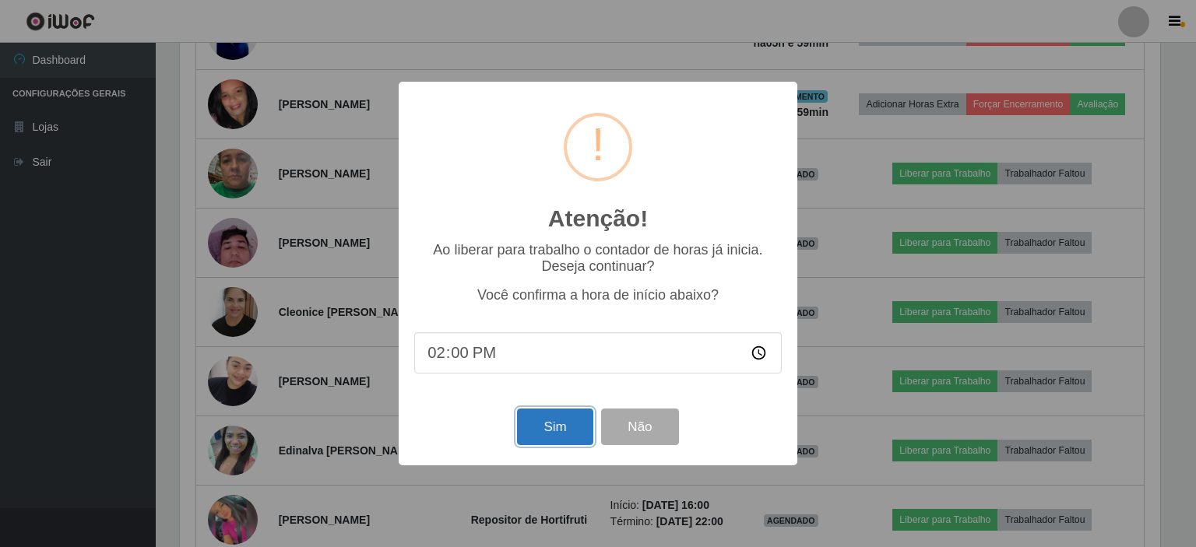
click at [552, 438] on button "Sim" at bounding box center [555, 427] width 76 height 37
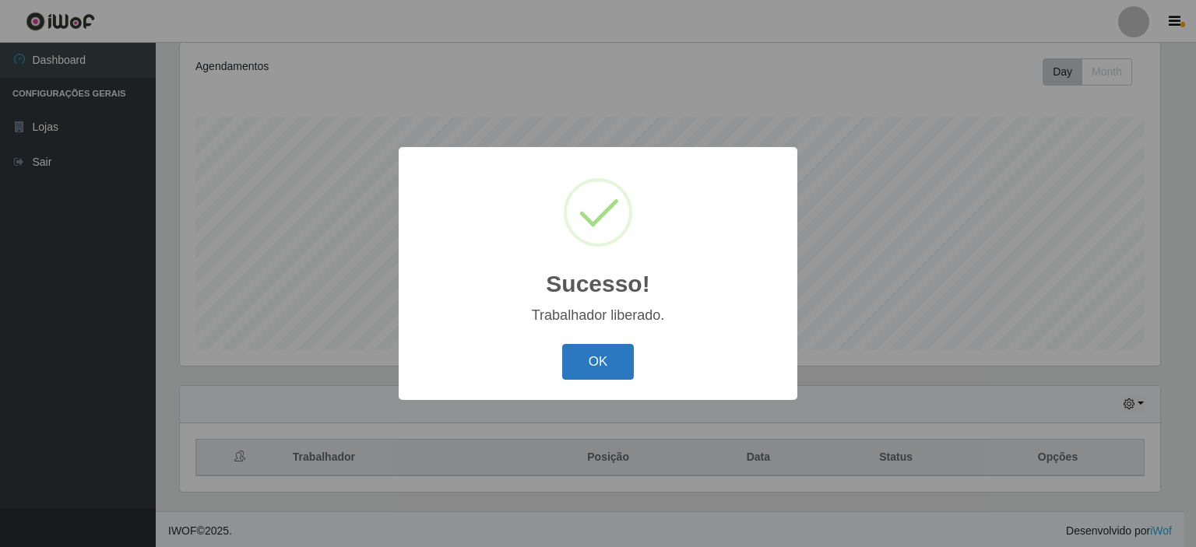
click at [598, 367] on button "OK" at bounding box center [598, 362] width 72 height 37
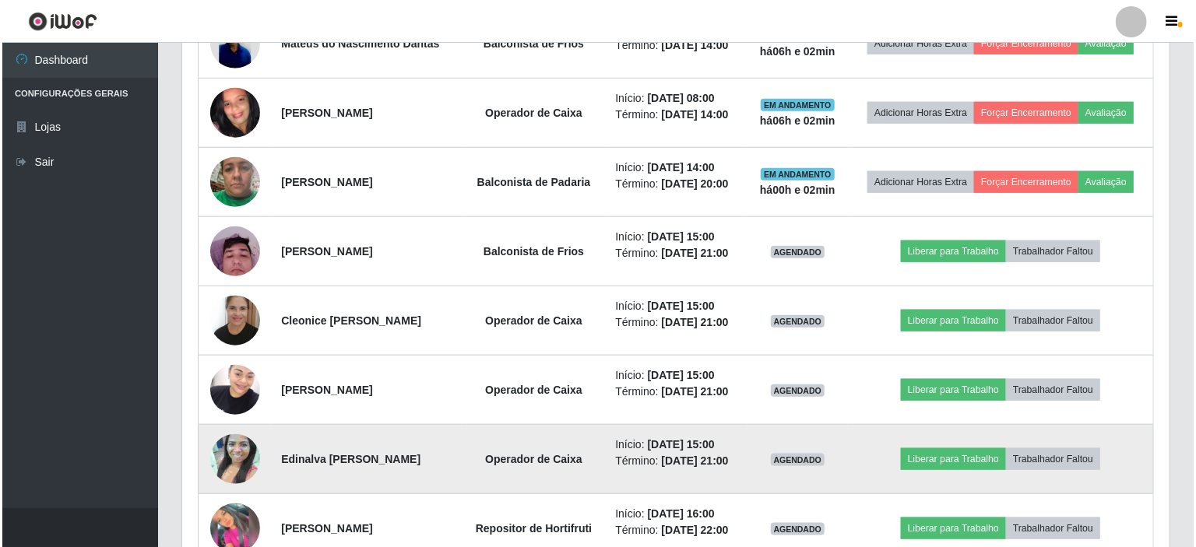
scroll to position [518, 0]
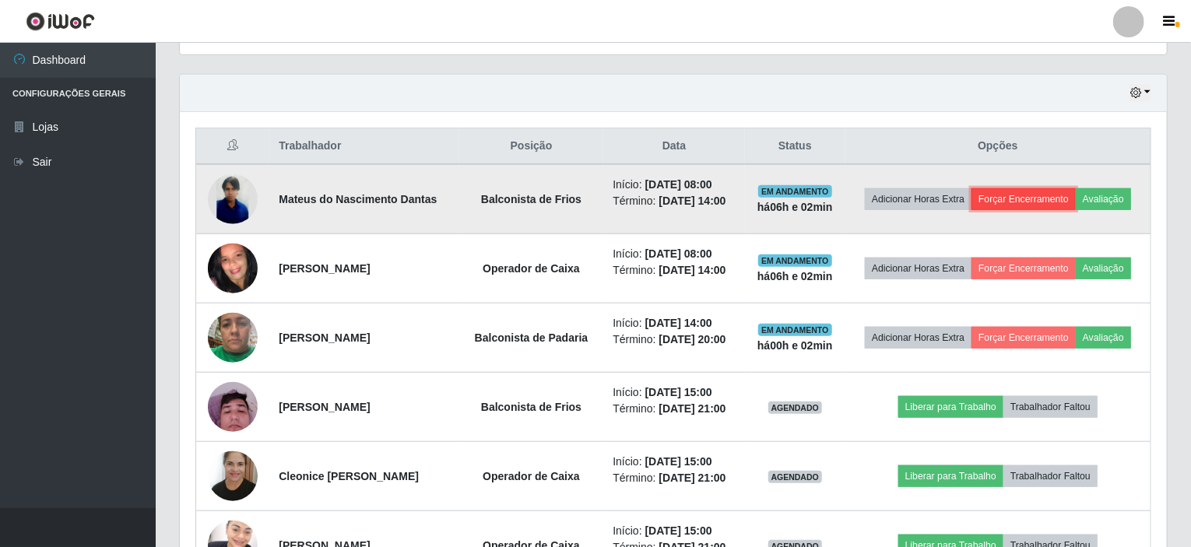
click at [1027, 196] on button "Forçar Encerramento" at bounding box center [1023, 199] width 104 height 22
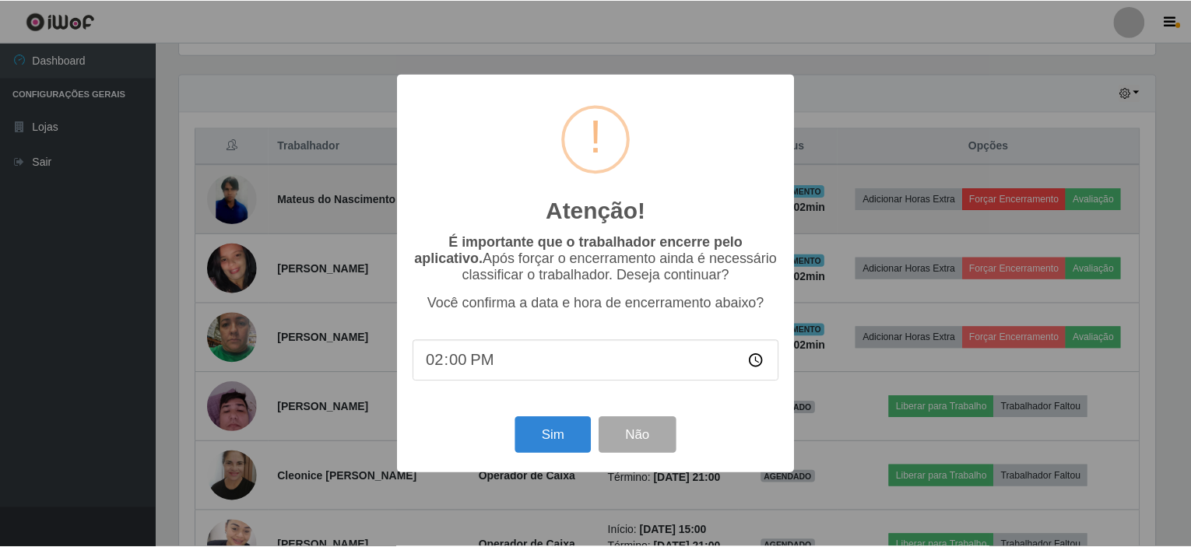
scroll to position [323, 981]
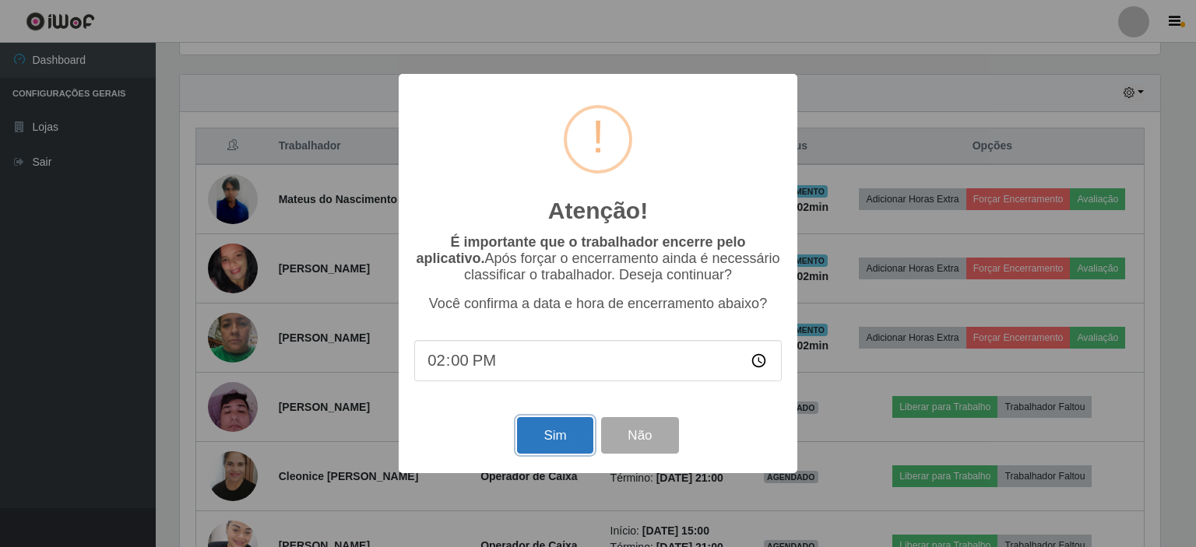
click at [551, 448] on button "Sim" at bounding box center [555, 435] width 76 height 37
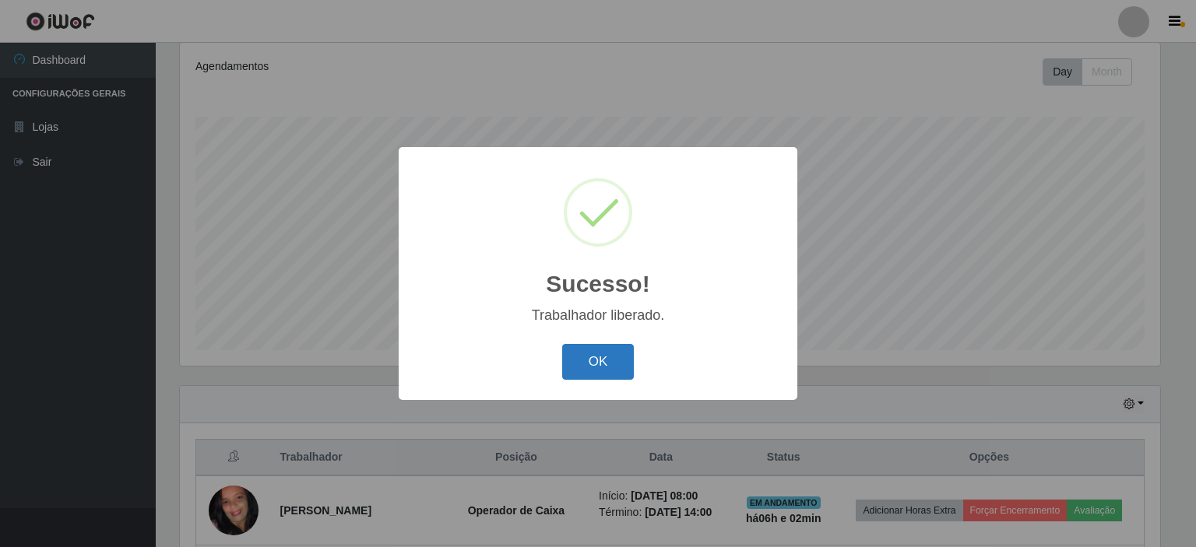
click at [601, 364] on button "OK" at bounding box center [598, 362] width 72 height 37
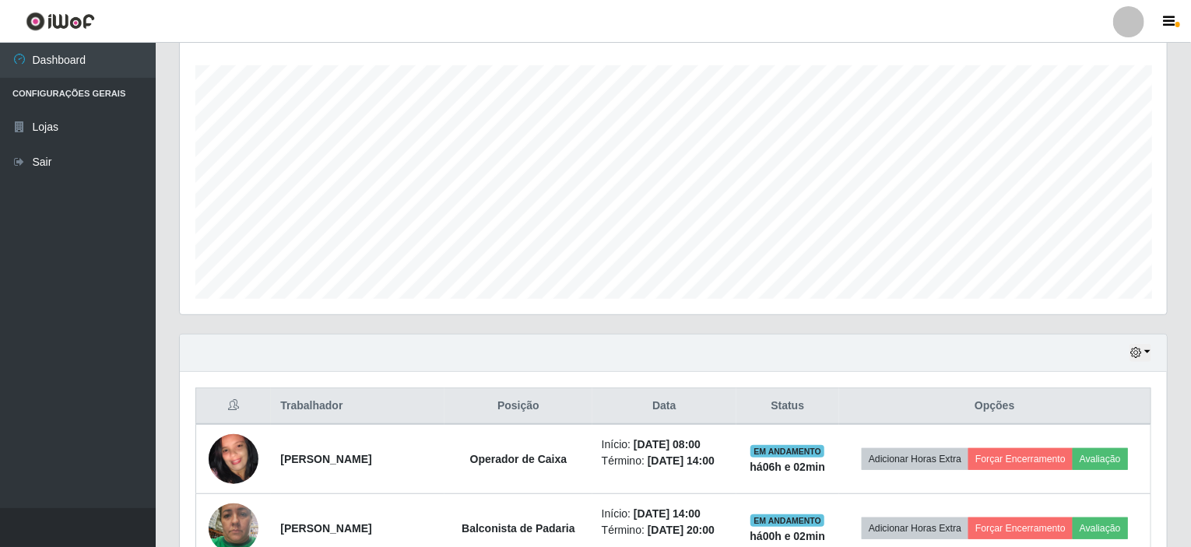
scroll to position [284, 0]
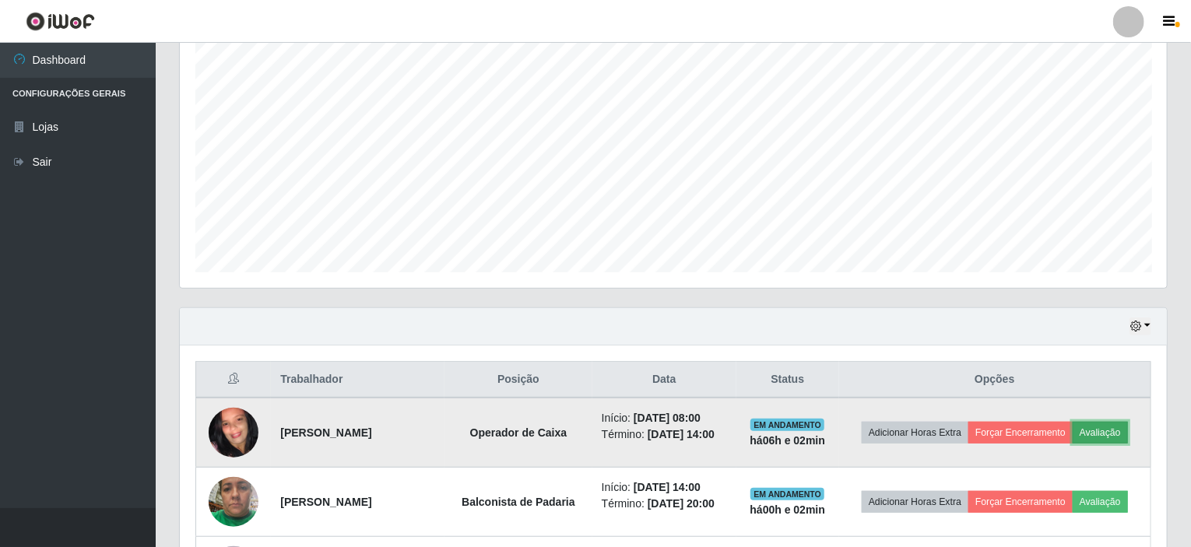
click at [1104, 427] on button "Avaliação" at bounding box center [1100, 433] width 55 height 22
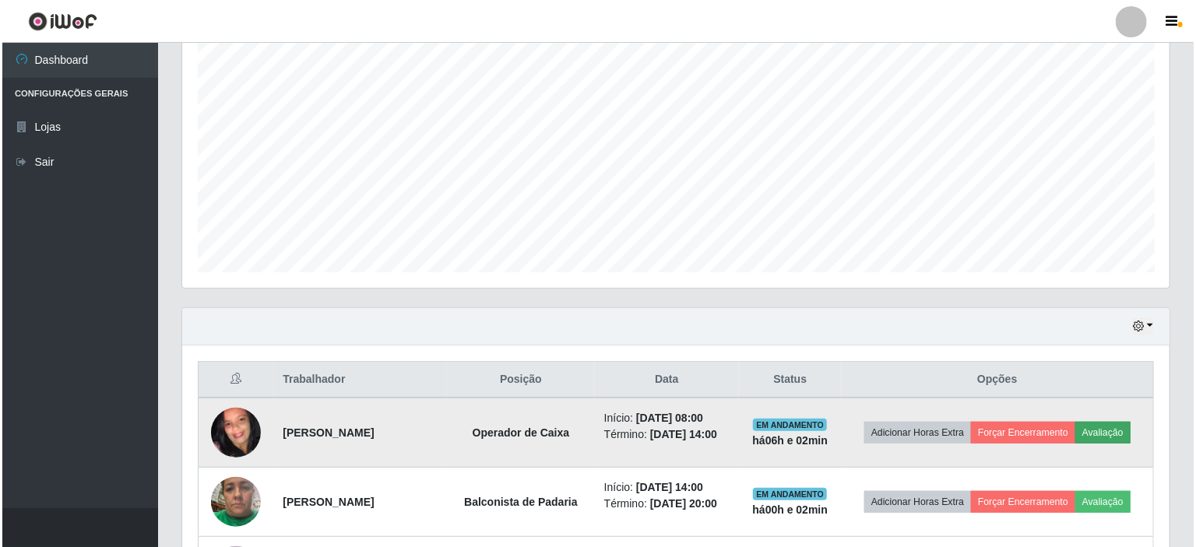
scroll to position [323, 981]
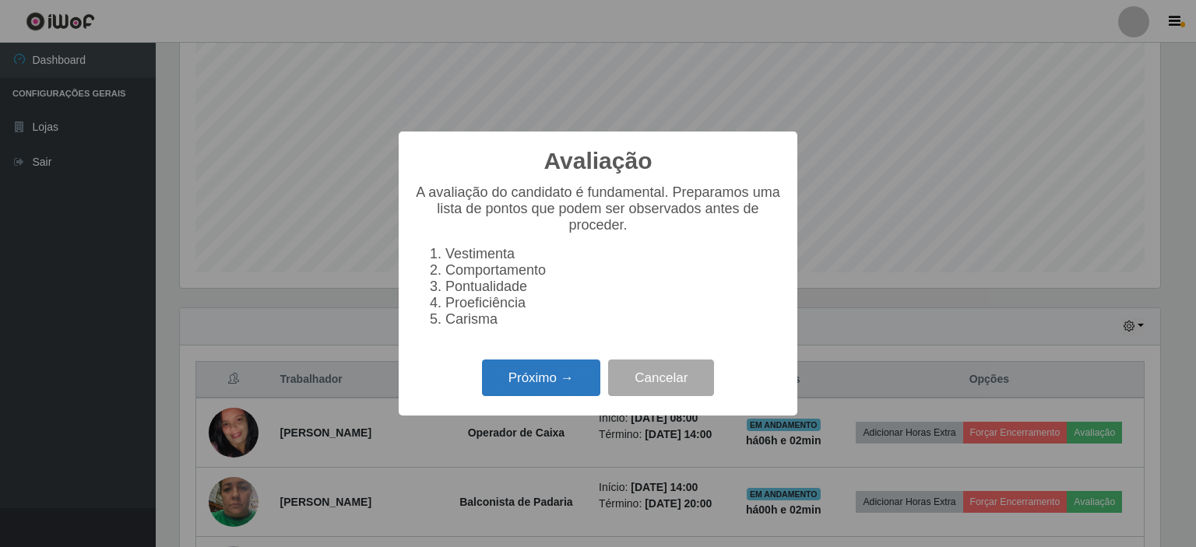
click at [553, 385] on button "Próximo →" at bounding box center [541, 378] width 118 height 37
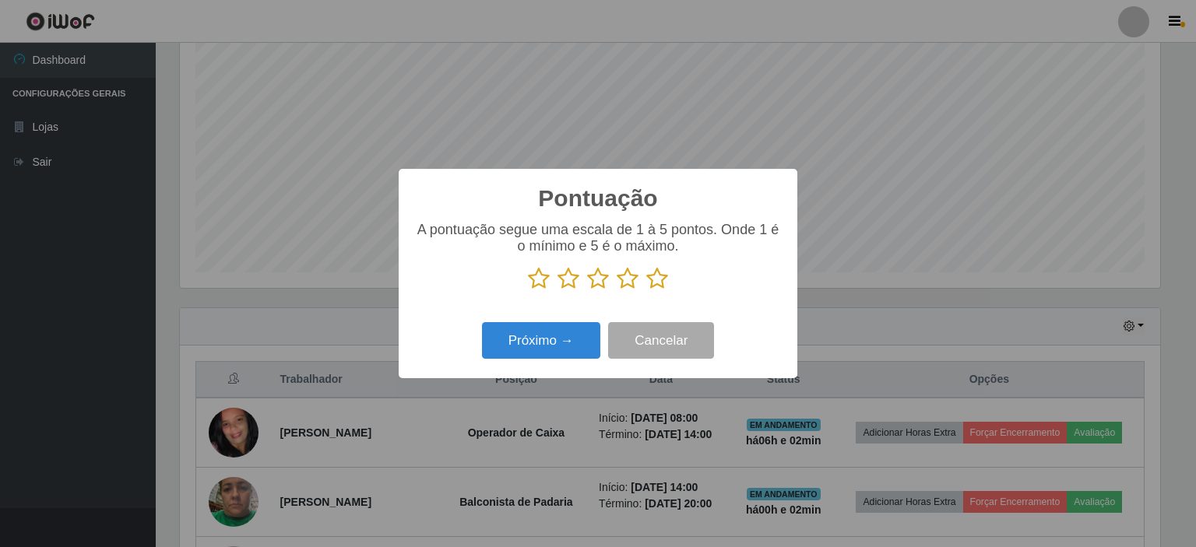
click at [622, 281] on icon at bounding box center [627, 278] width 22 height 23
click at [616, 290] on input "radio" at bounding box center [616, 290] width 0 height 0
click at [562, 339] on button "Próximo →" at bounding box center [541, 340] width 118 height 37
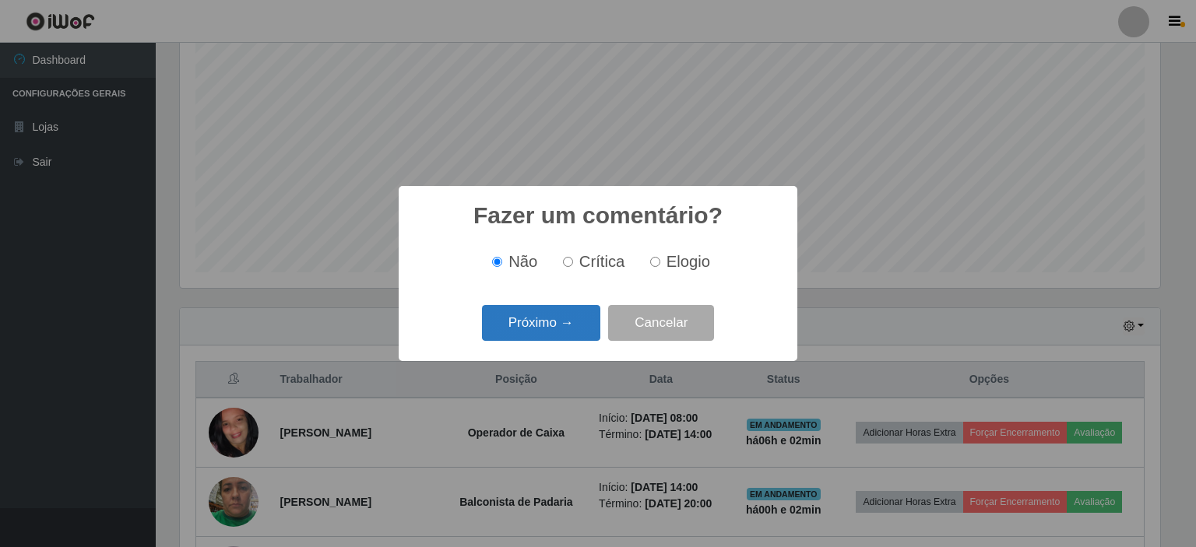
click at [548, 332] on button "Próximo →" at bounding box center [541, 323] width 118 height 37
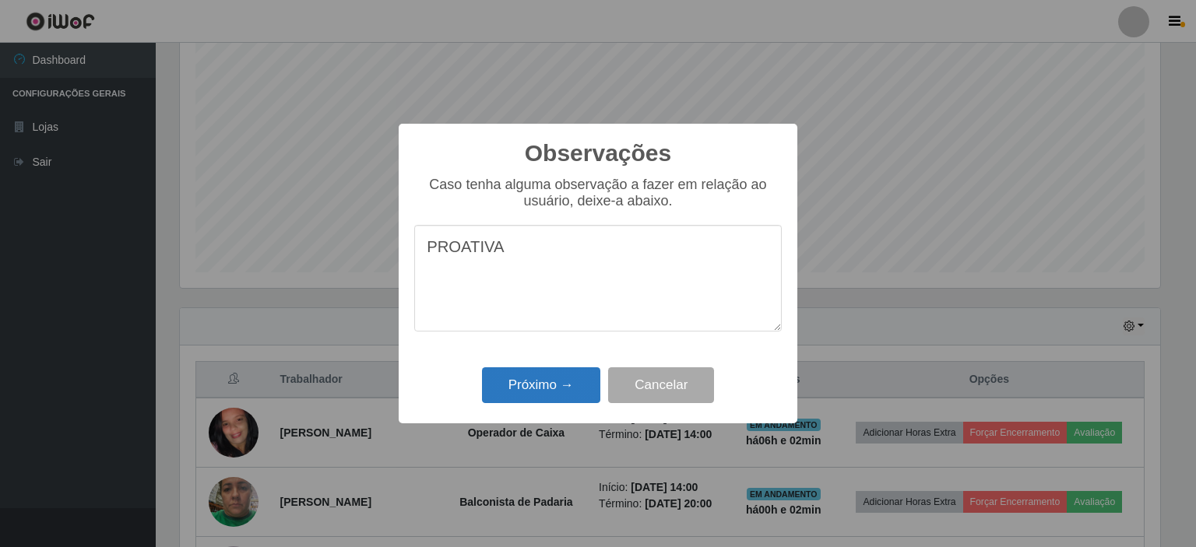
type textarea "PROATIVA"
click at [559, 394] on button "Próximo →" at bounding box center [541, 385] width 118 height 37
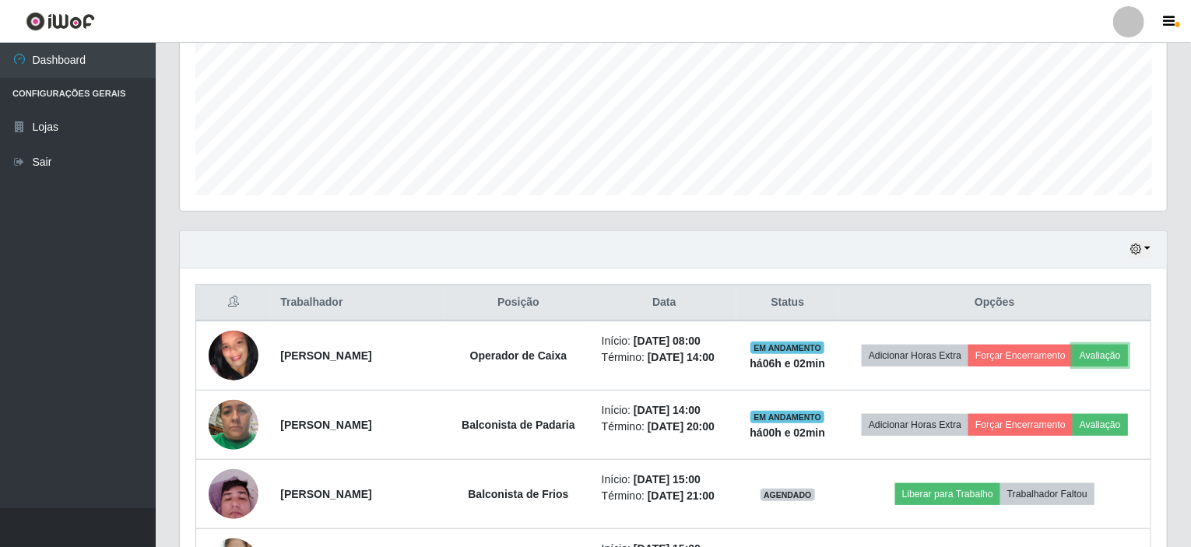
scroll to position [362, 0]
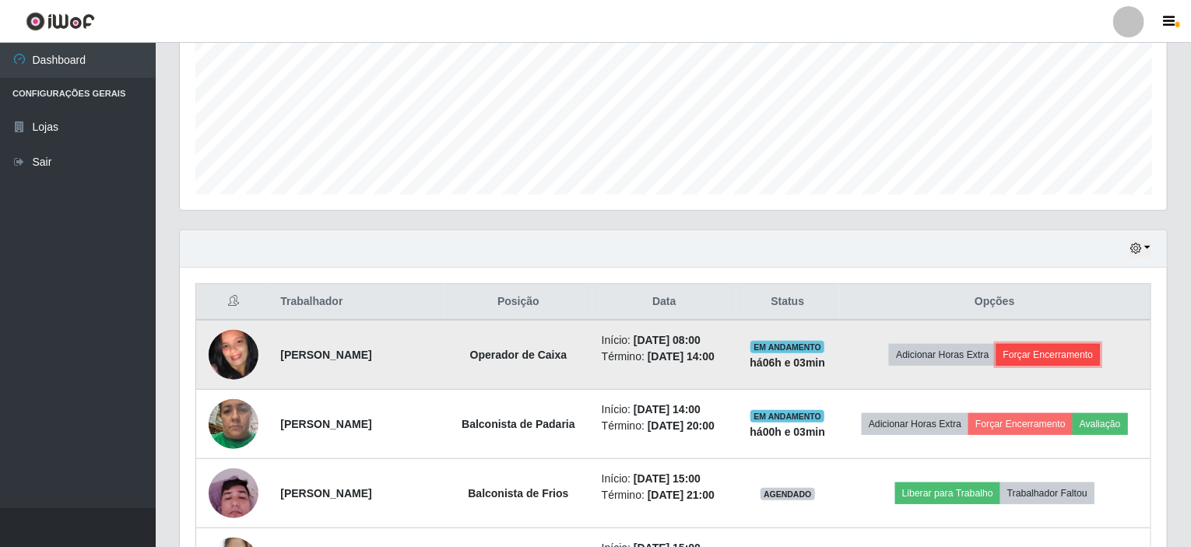
click at [1059, 357] on button "Forçar Encerramento" at bounding box center [1048, 355] width 104 height 22
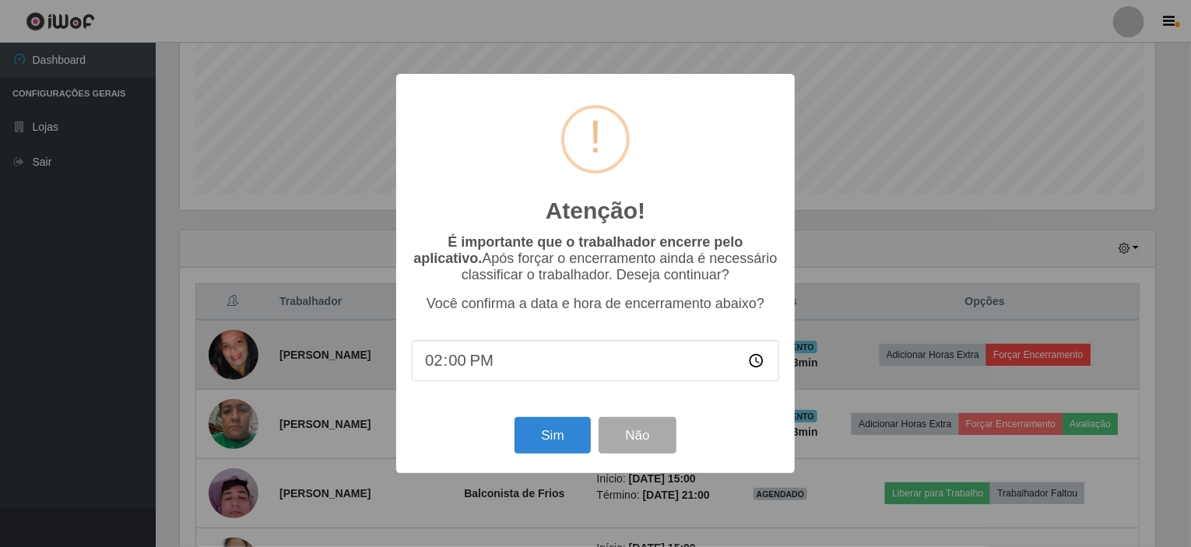
scroll to position [323, 981]
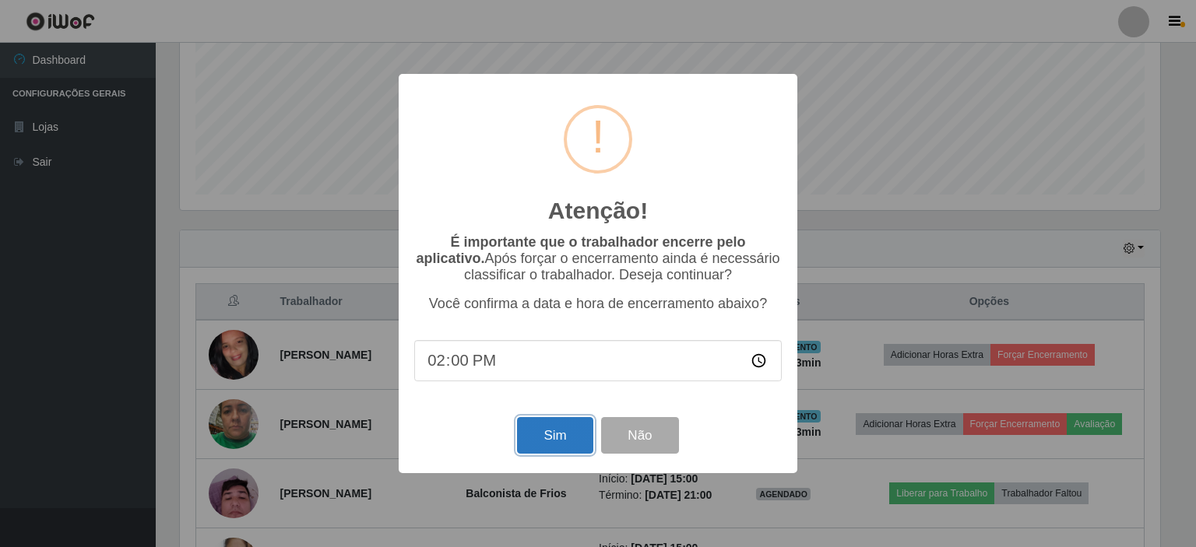
click at [555, 445] on button "Sim" at bounding box center [555, 435] width 76 height 37
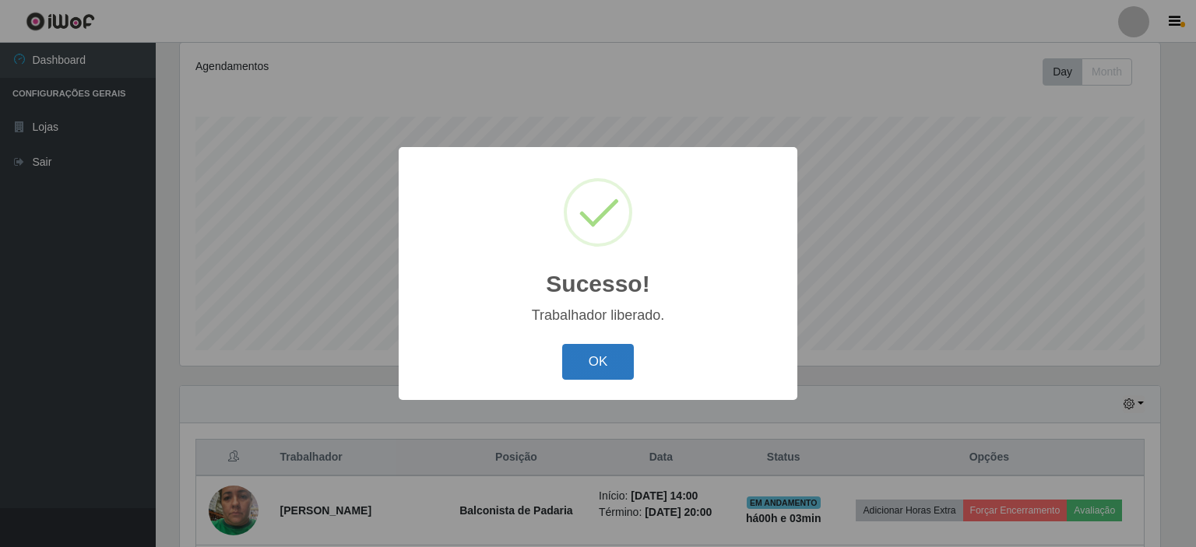
click at [601, 370] on button "OK" at bounding box center [598, 362] width 72 height 37
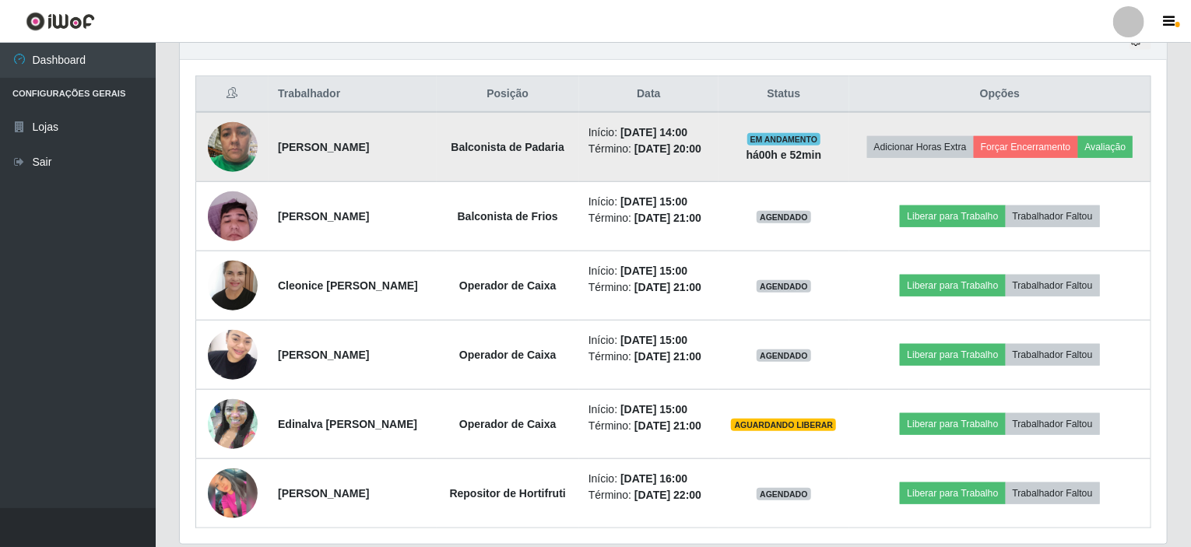
scroll to position [543, 0]
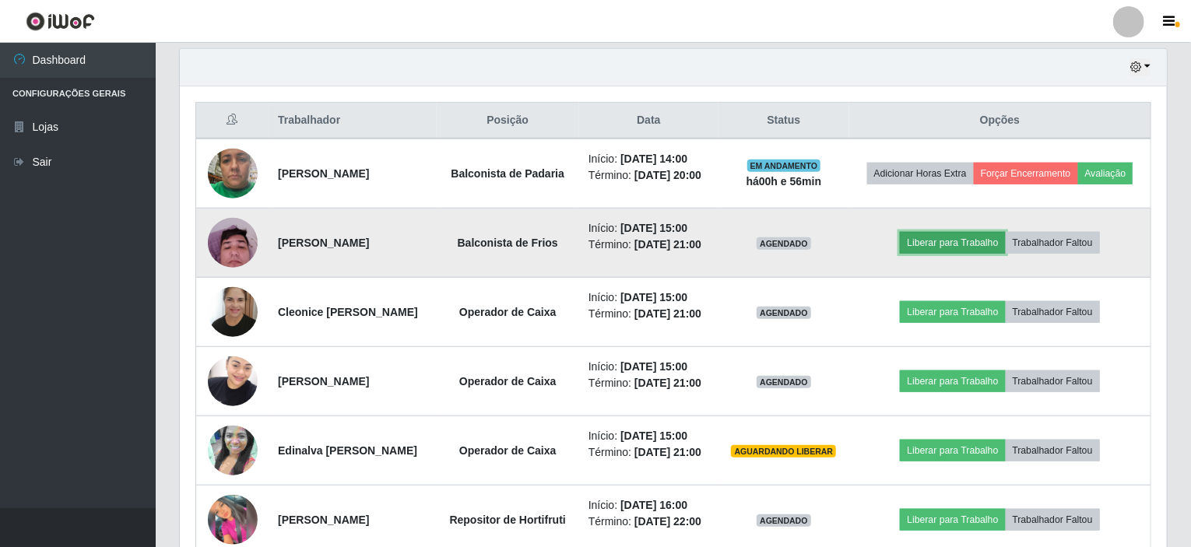
click at [957, 246] on button "Liberar para Trabalho" at bounding box center [952, 243] width 105 height 22
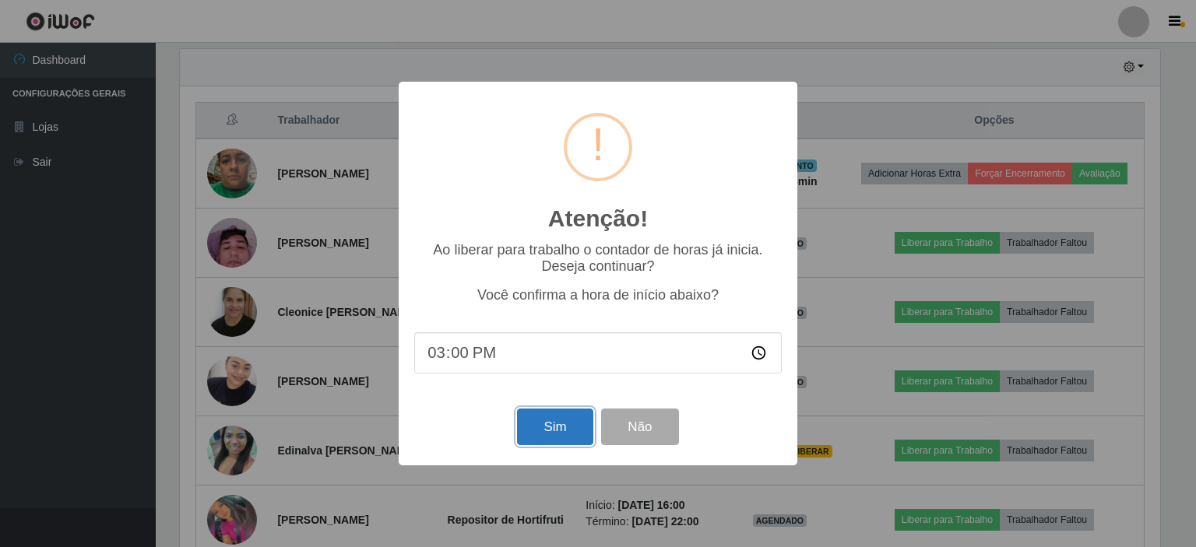
click at [573, 421] on button "Sim" at bounding box center [555, 427] width 76 height 37
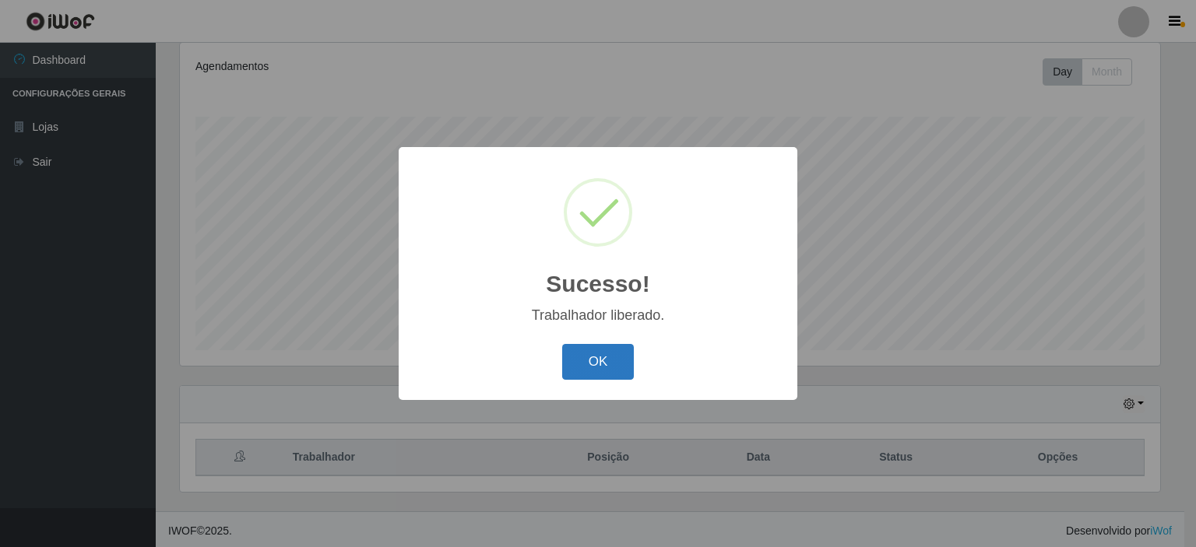
click at [613, 368] on button "OK" at bounding box center [598, 362] width 72 height 37
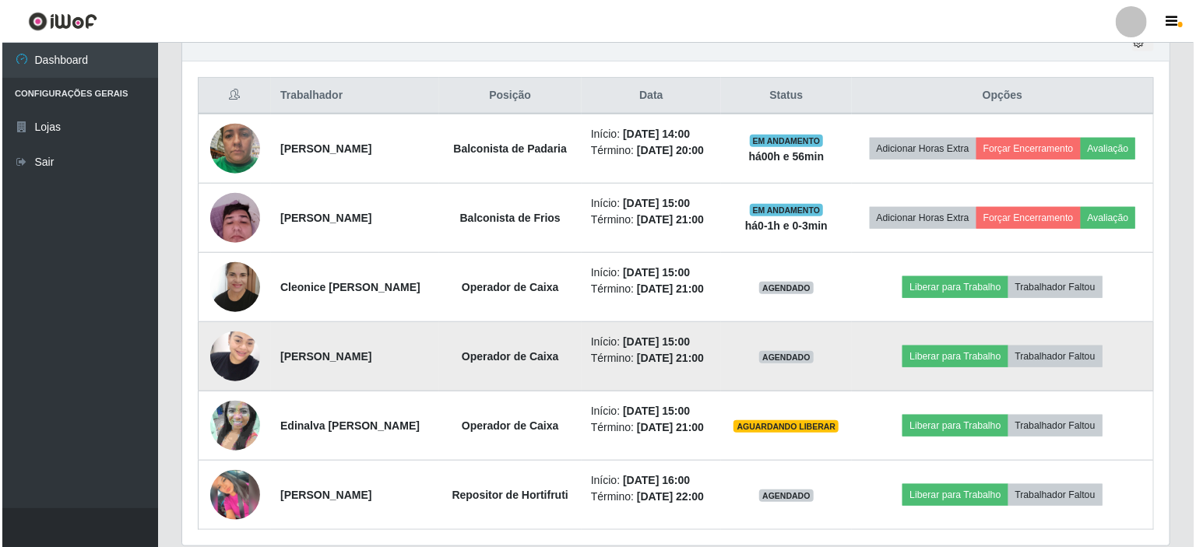
scroll to position [595, 0]
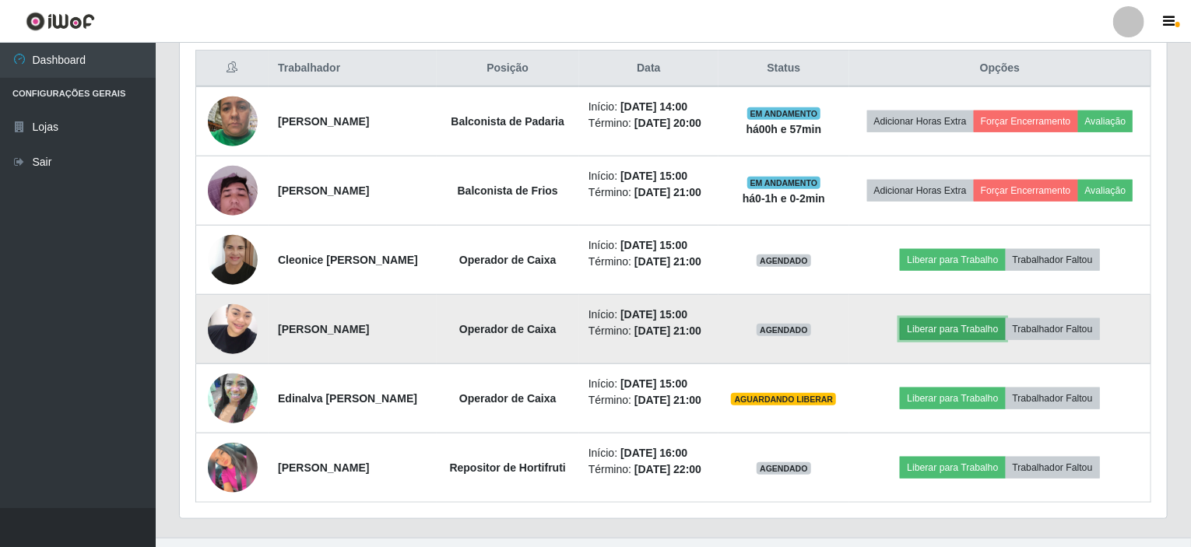
click at [937, 327] on button "Liberar para Trabalho" at bounding box center [952, 329] width 105 height 22
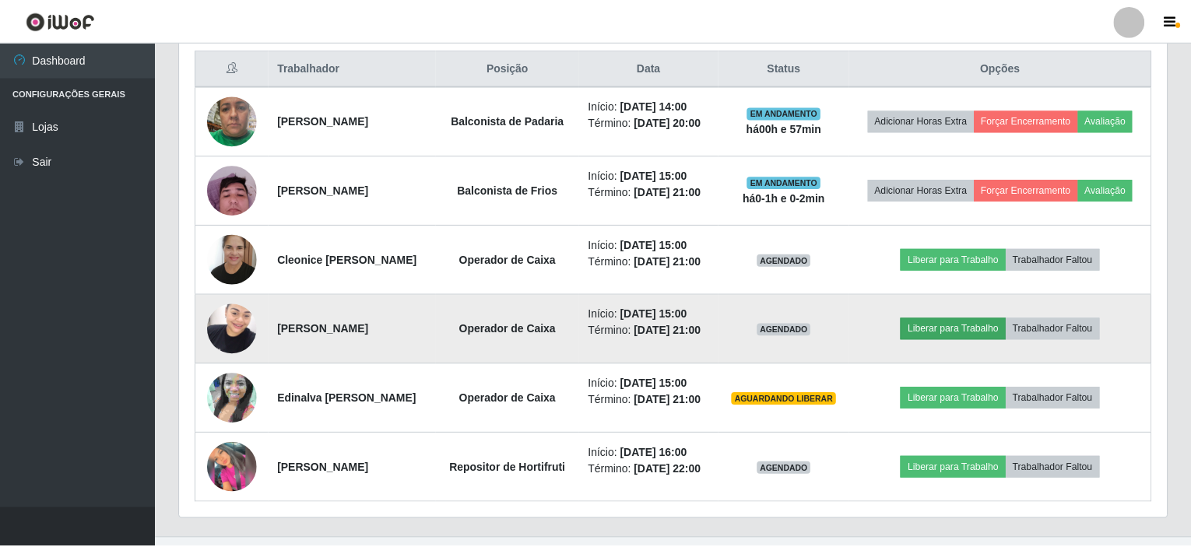
scroll to position [323, 981]
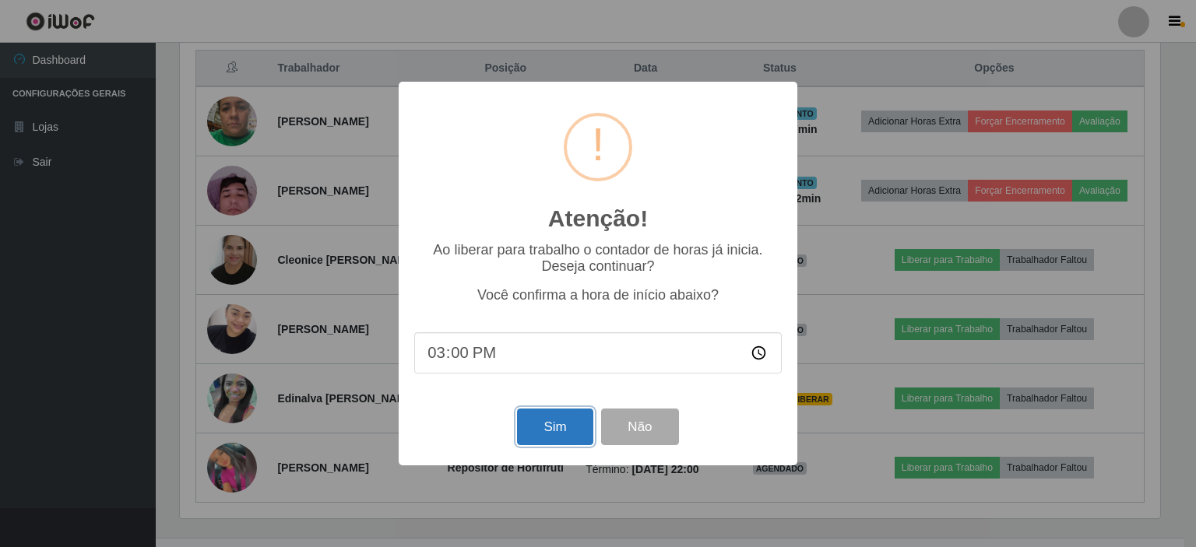
click at [555, 426] on button "Sim" at bounding box center [555, 427] width 76 height 37
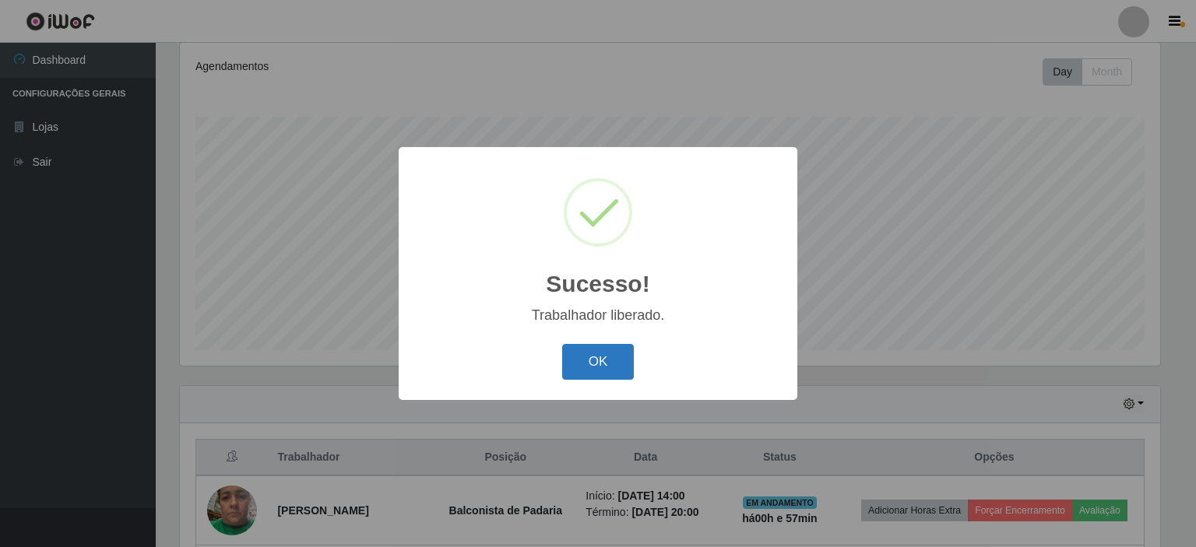
click at [590, 351] on button "OK" at bounding box center [598, 362] width 72 height 37
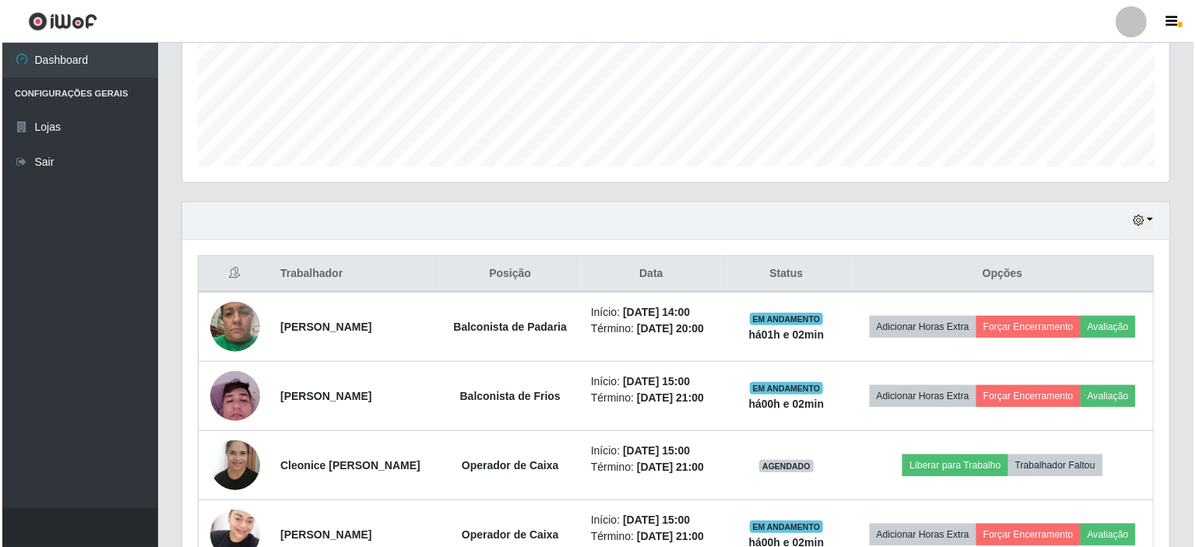
scroll to position [518, 0]
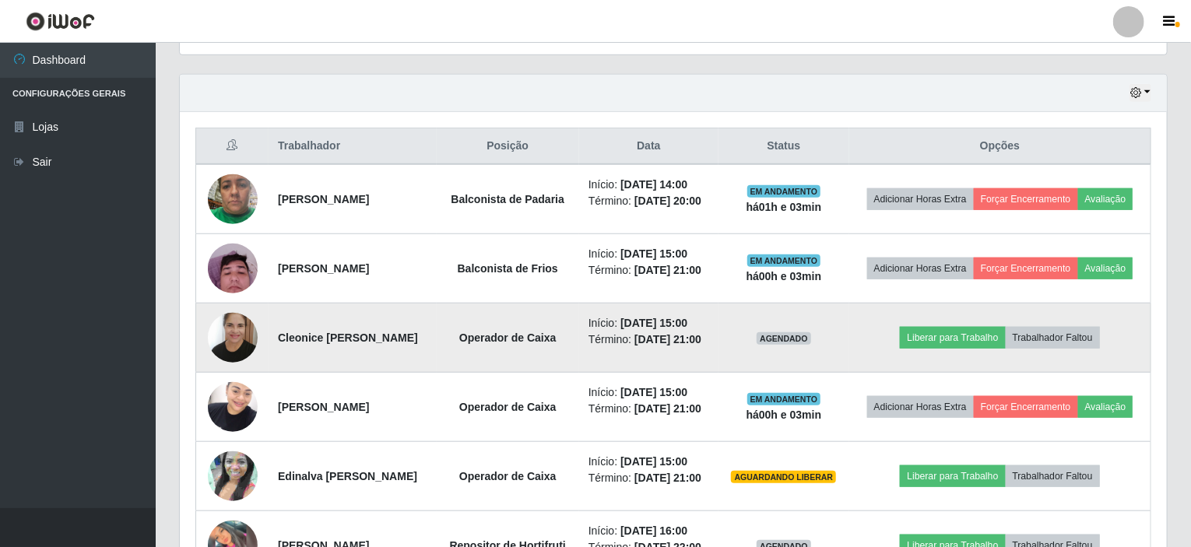
click at [990, 346] on td "Liberar para Trabalho Trabalhador Faltou" at bounding box center [999, 338] width 301 height 69
click at [985, 337] on button "Liberar para Trabalho" at bounding box center [952, 338] width 105 height 22
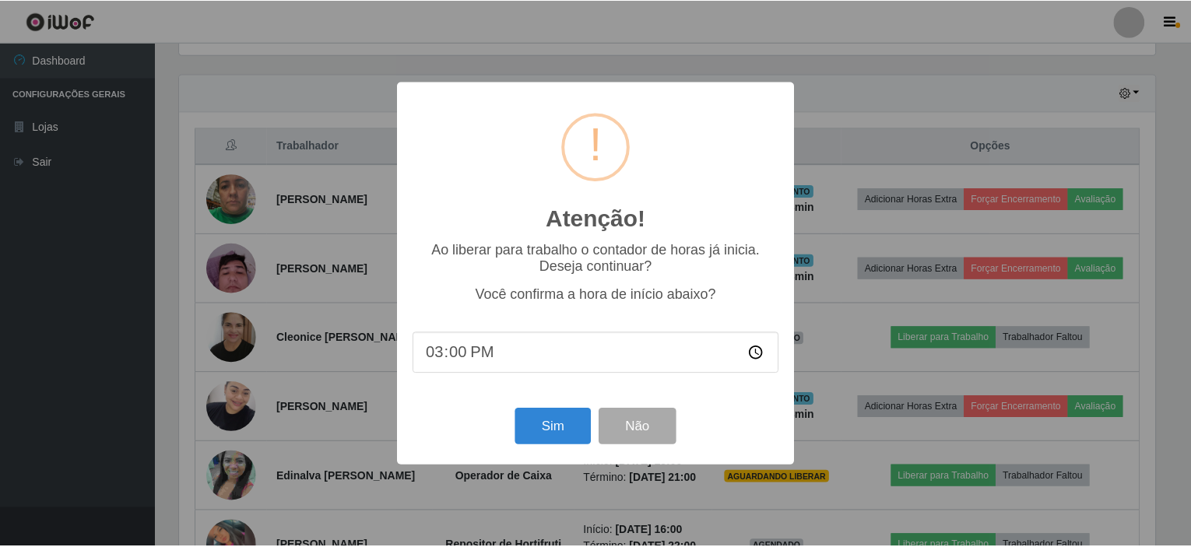
scroll to position [323, 981]
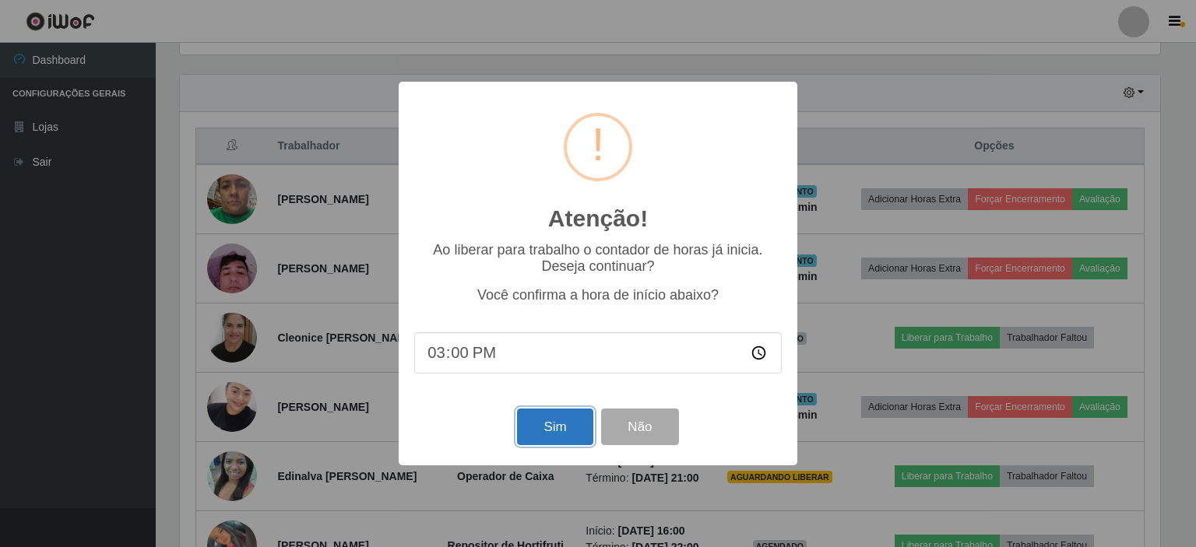
click at [559, 418] on button "Sim" at bounding box center [555, 427] width 76 height 37
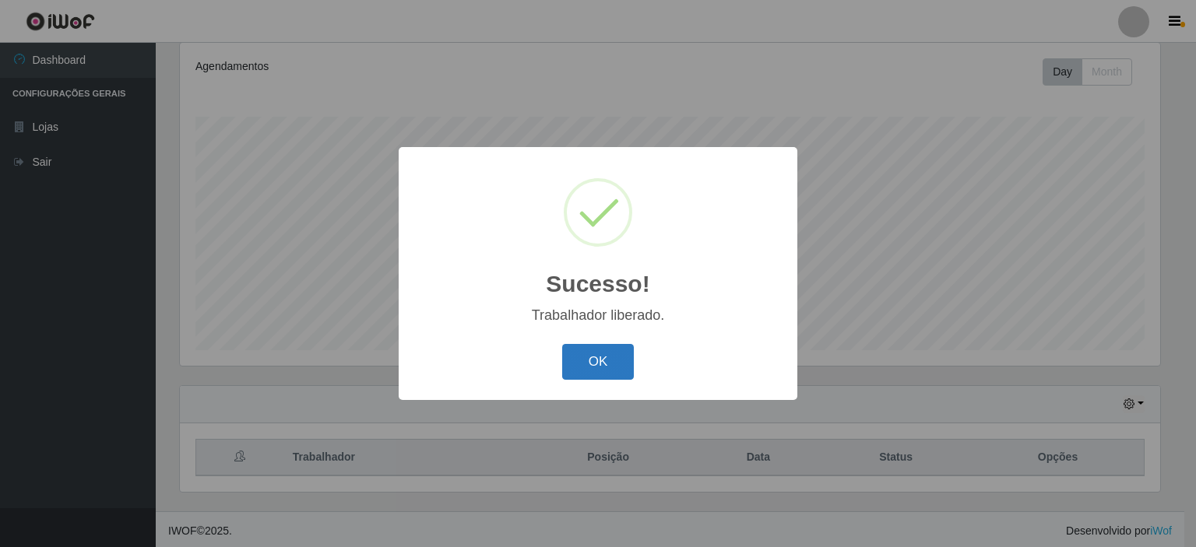
click at [592, 348] on button "OK" at bounding box center [598, 362] width 72 height 37
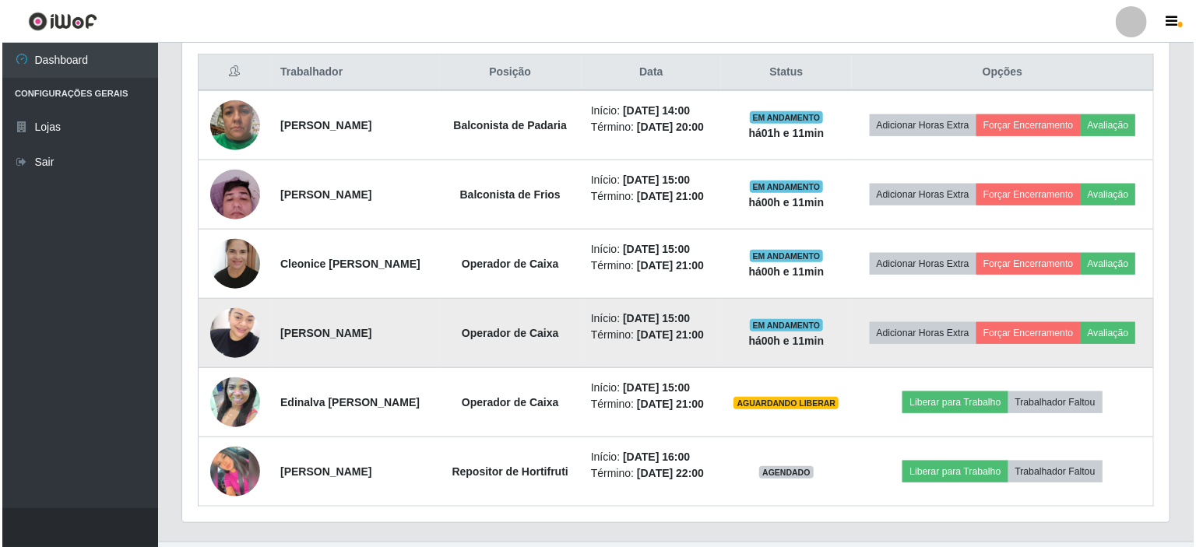
scroll to position [595, 0]
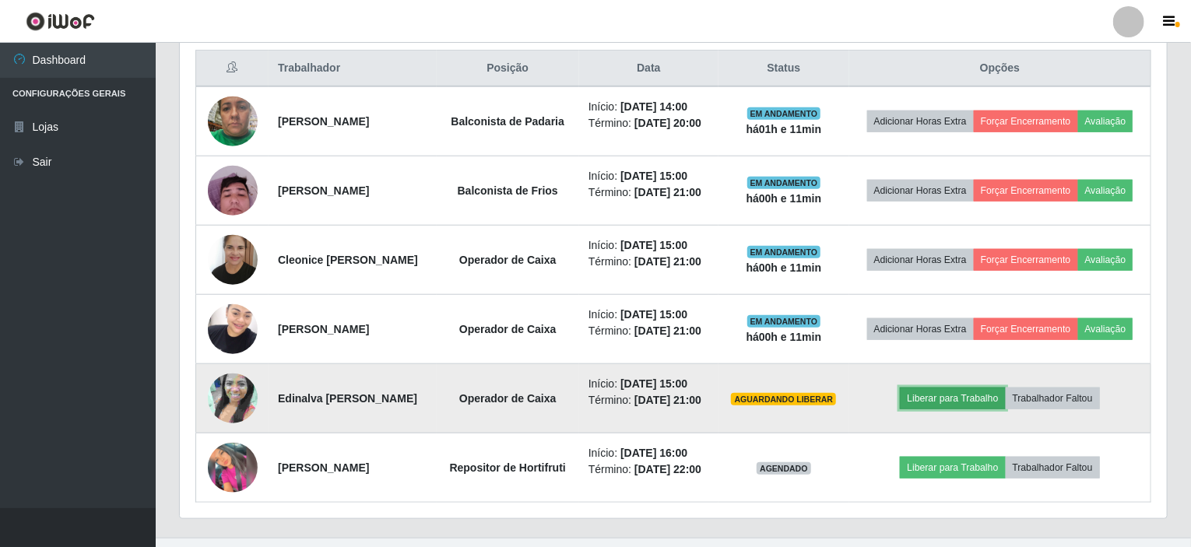
click at [937, 392] on button "Liberar para Trabalho" at bounding box center [952, 399] width 105 height 22
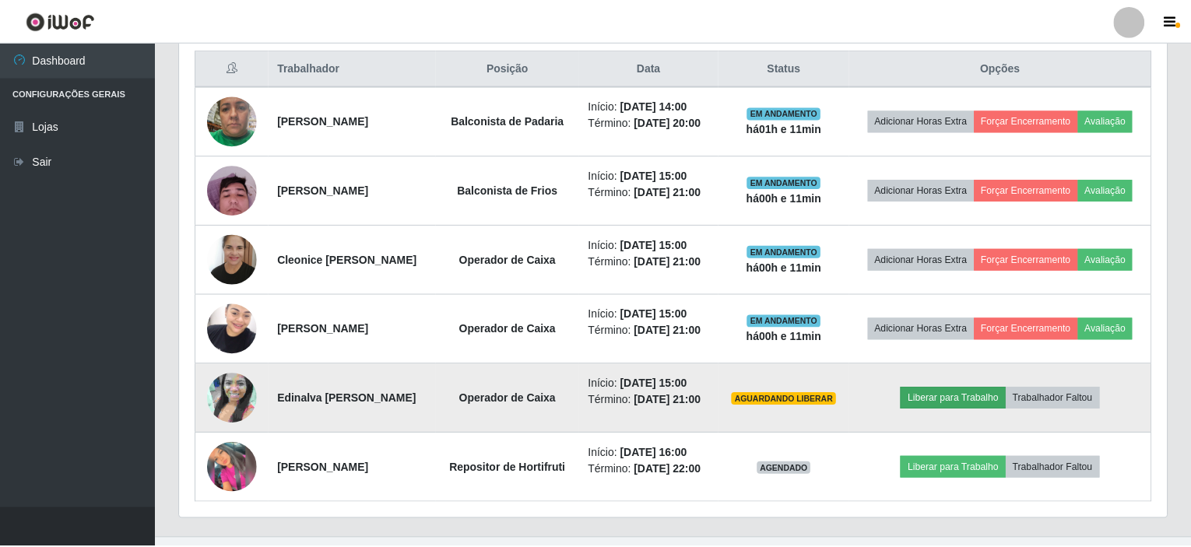
scroll to position [323, 981]
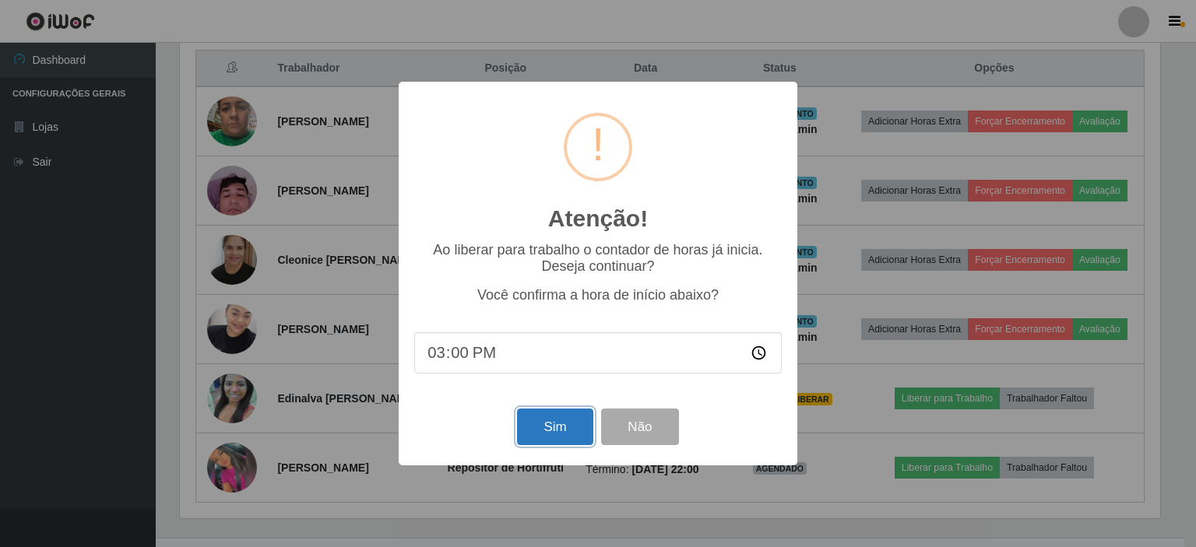
click at [532, 423] on button "Sim" at bounding box center [555, 427] width 76 height 37
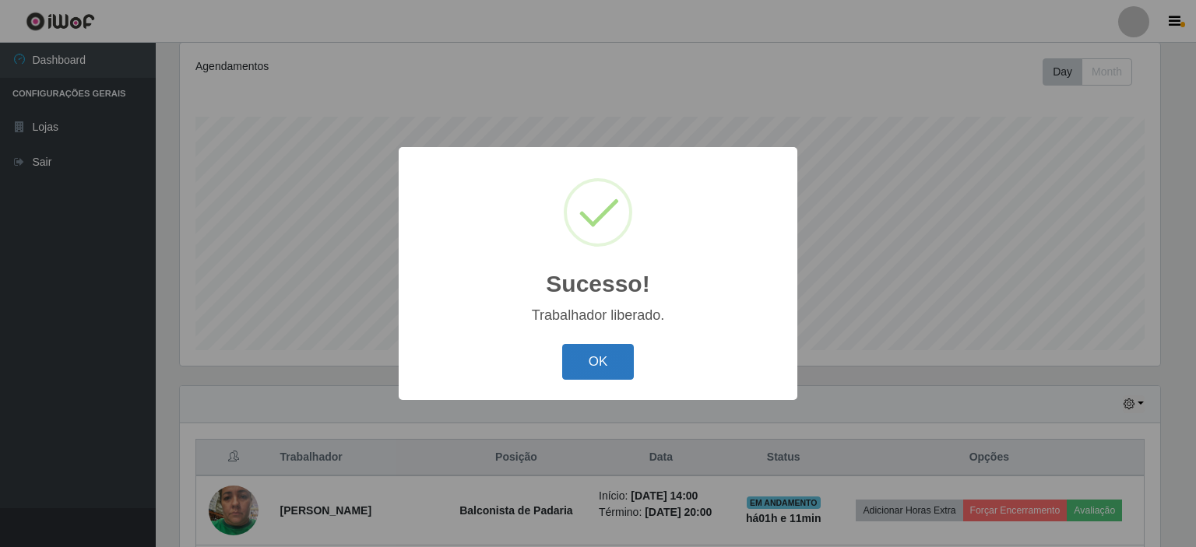
click at [582, 362] on button "OK" at bounding box center [598, 362] width 72 height 37
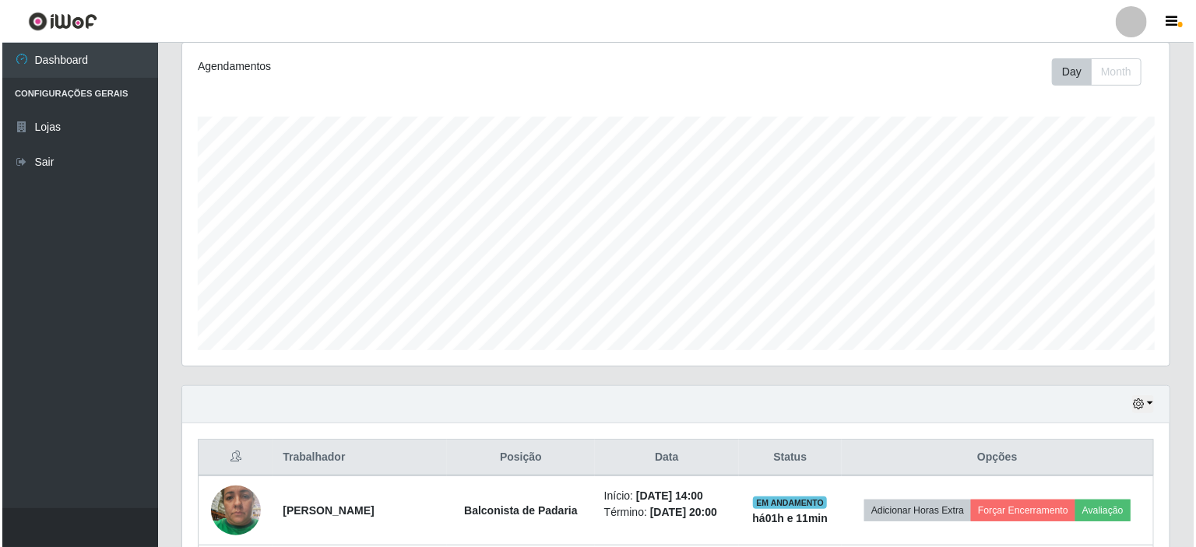
scroll to position [595, 0]
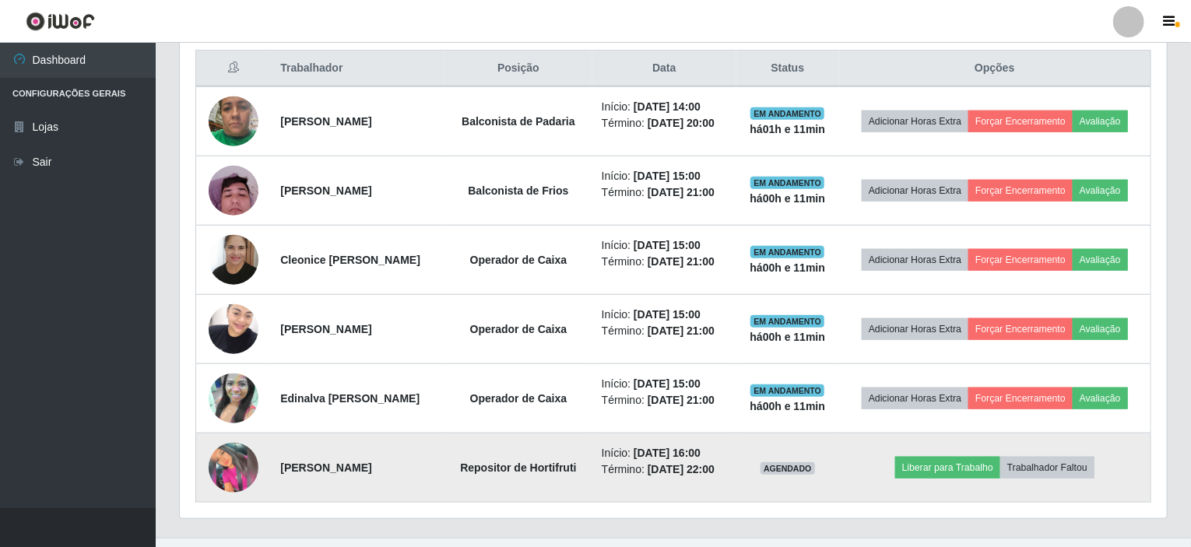
click at [214, 466] on img at bounding box center [234, 468] width 50 height 50
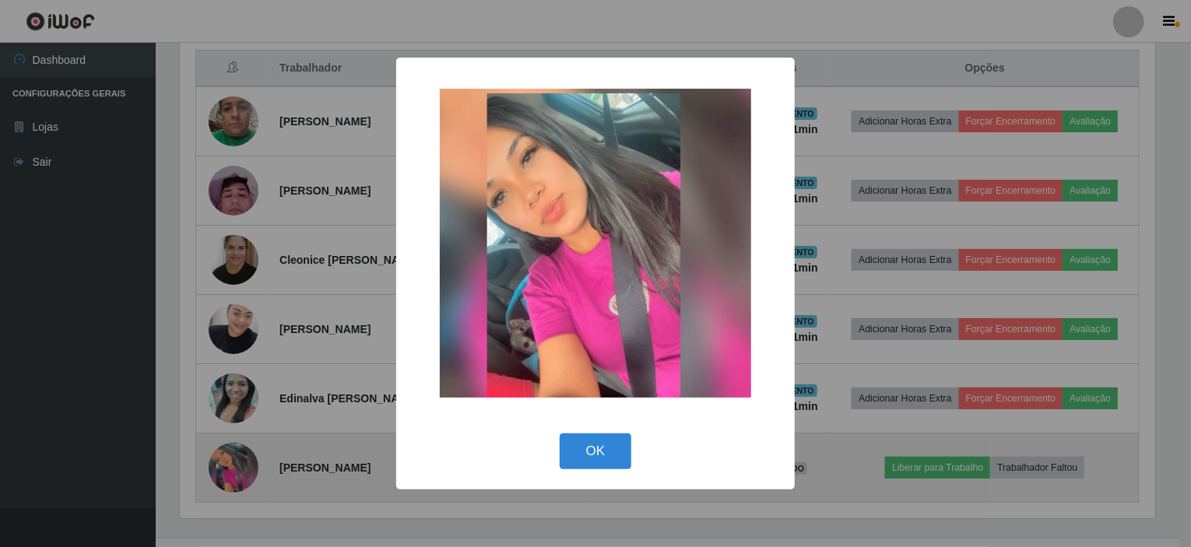
scroll to position [323, 981]
click at [214, 466] on div "× OK Cancel" at bounding box center [598, 273] width 1196 height 547
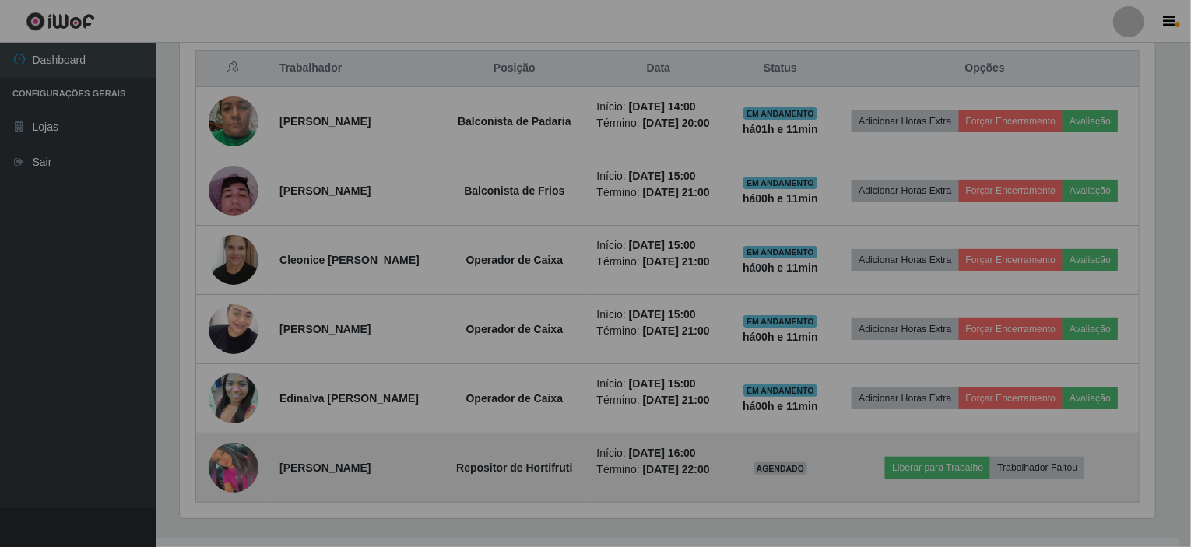
scroll to position [323, 987]
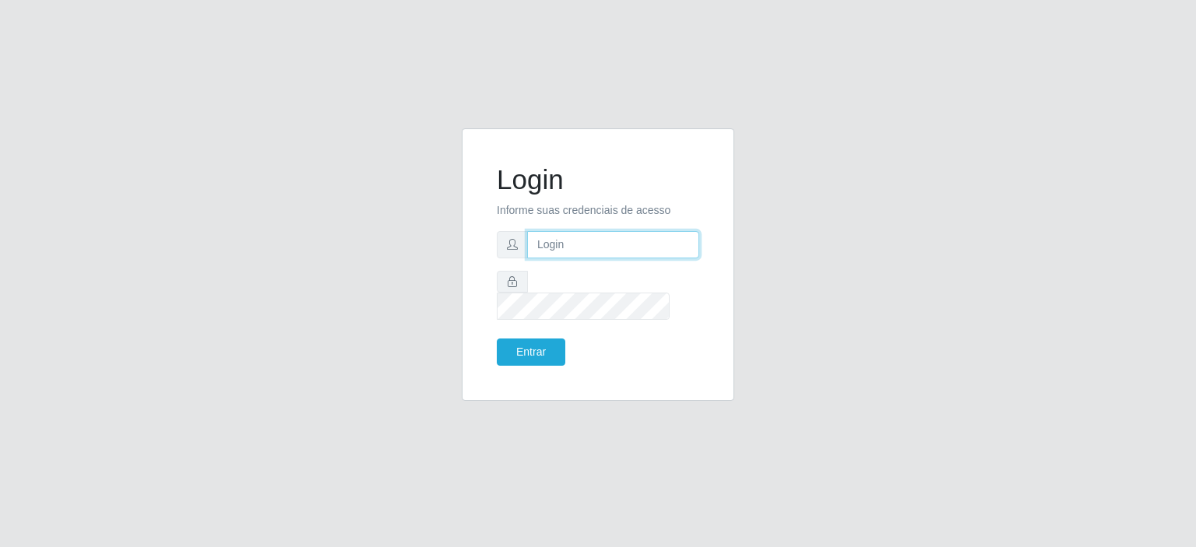
click at [549, 252] on input "text" at bounding box center [613, 244] width 172 height 27
type input "valdel.oliveira@hotmail.com"
click at [497, 339] on button "Entrar" at bounding box center [531, 352] width 68 height 27
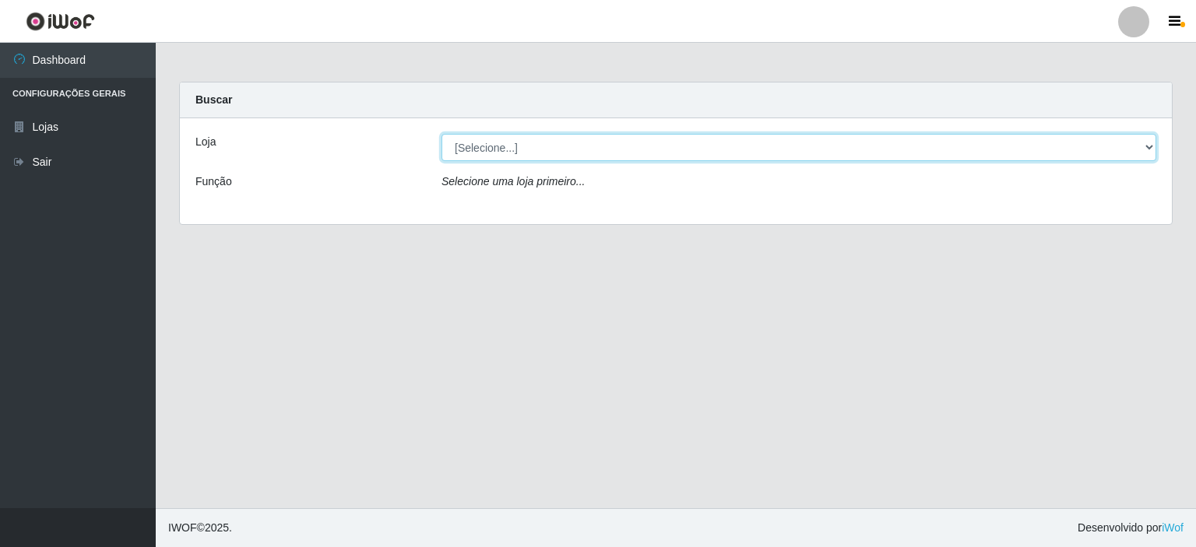
drag, startPoint x: 1150, startPoint y: 143, endPoint x: 1140, endPoint y: 146, distance: 10.6
click at [1150, 143] on select "[Selecione...] Corte Fácil - Unidade Planalto" at bounding box center [798, 147] width 715 height 27
select select "202"
click at [441, 134] on select "[Selecione...] Corte Fácil - Unidade Planalto" at bounding box center [798, 147] width 715 height 27
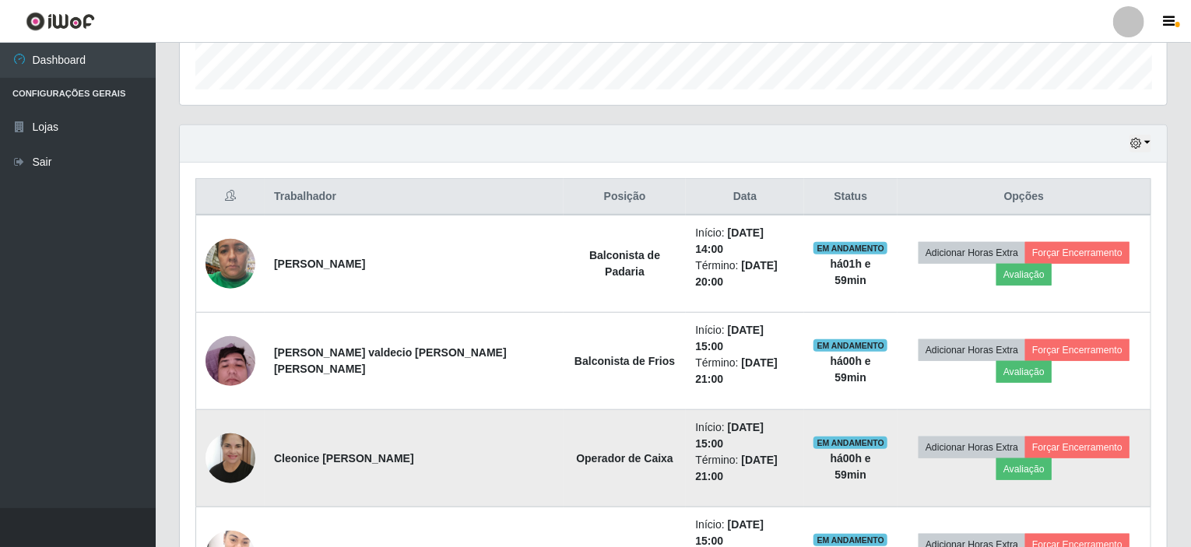
scroll to position [621, 0]
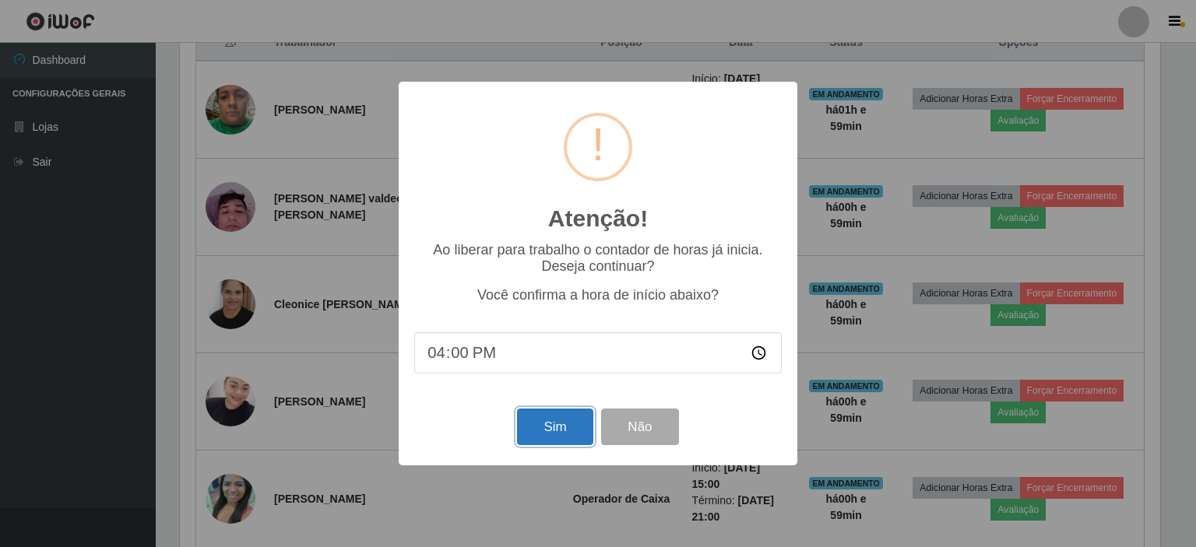
click at [548, 441] on button "Sim" at bounding box center [555, 427] width 76 height 37
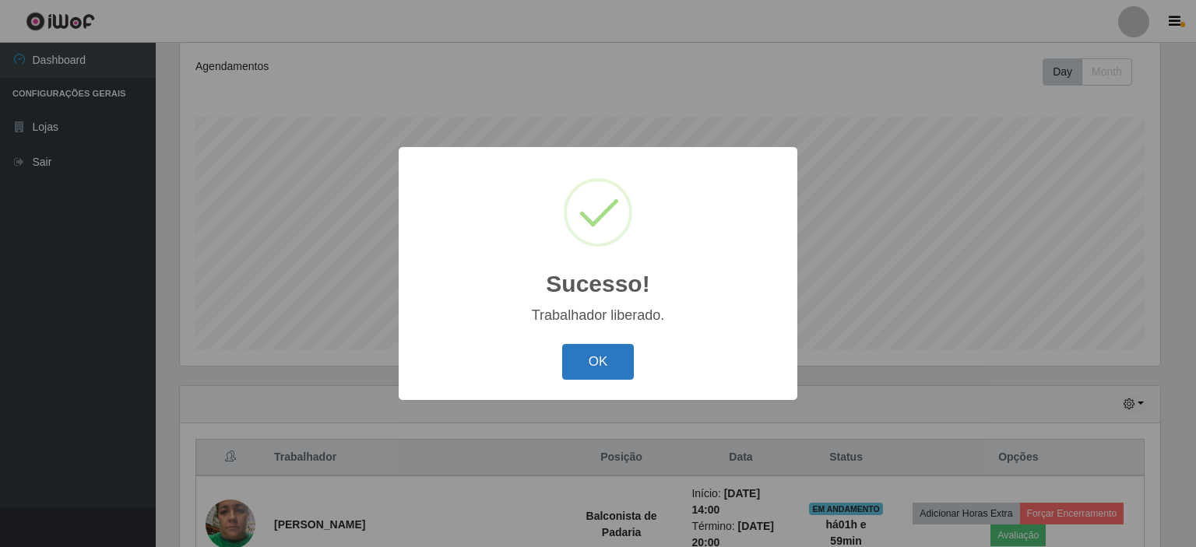
click at [602, 360] on button "OK" at bounding box center [598, 362] width 72 height 37
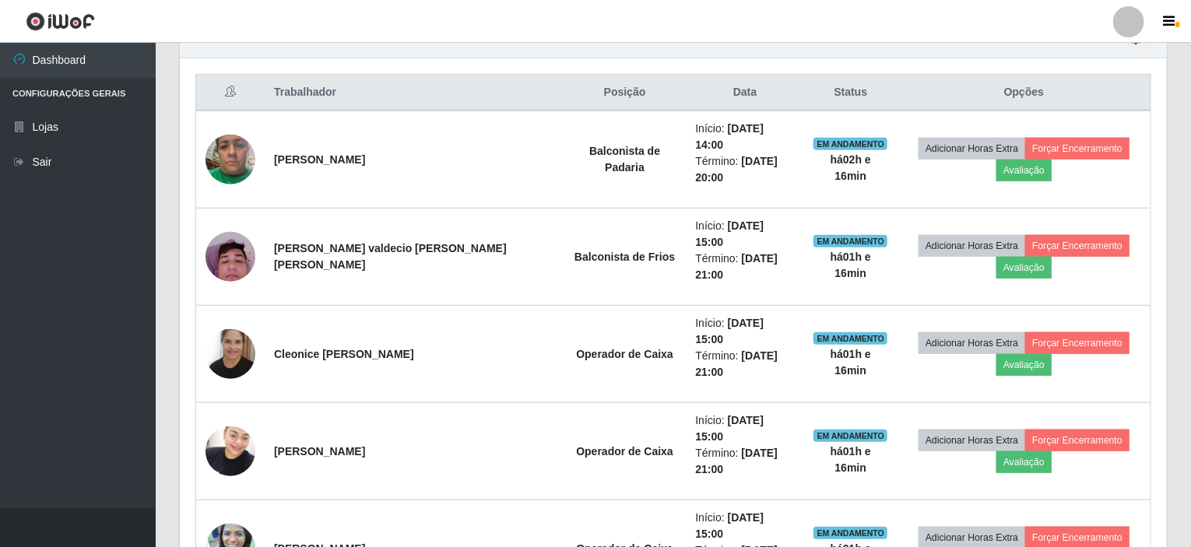
scroll to position [621, 0]
